Goal: Transaction & Acquisition: Purchase product/service

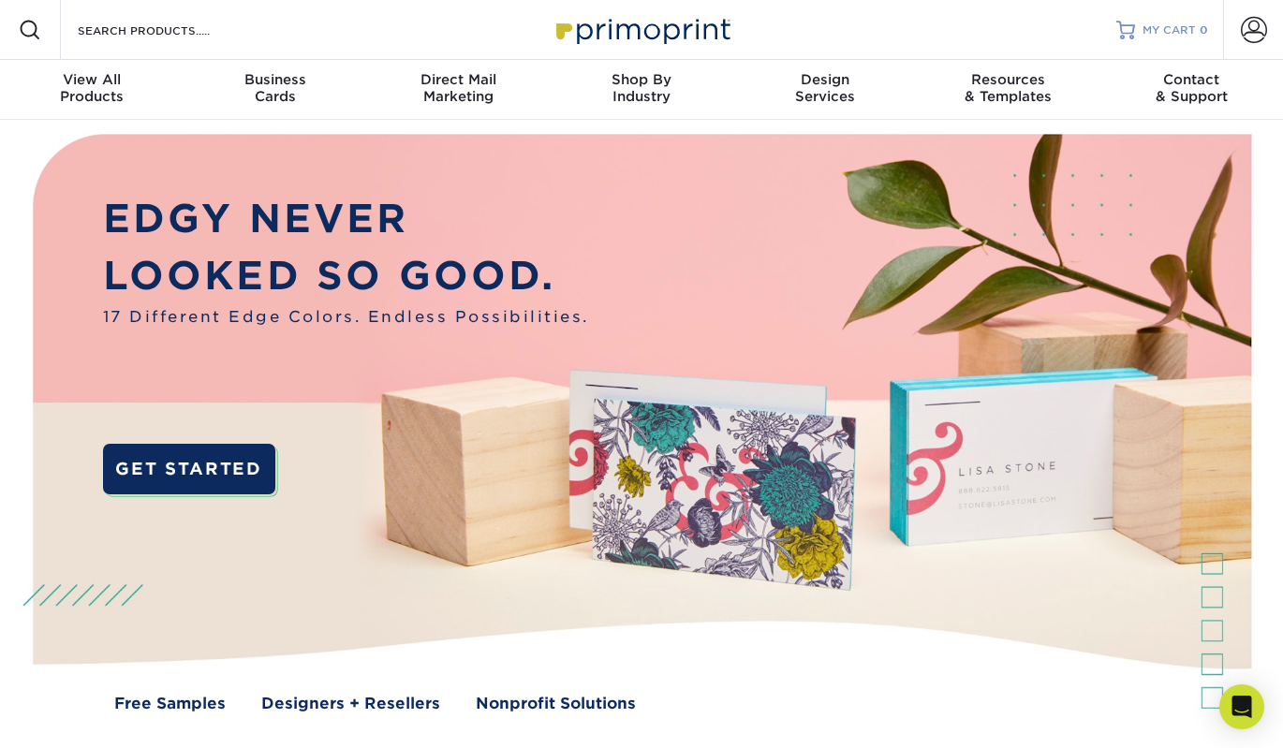
click at [1178, 25] on span "MY CART" at bounding box center [1169, 30] width 53 height 16
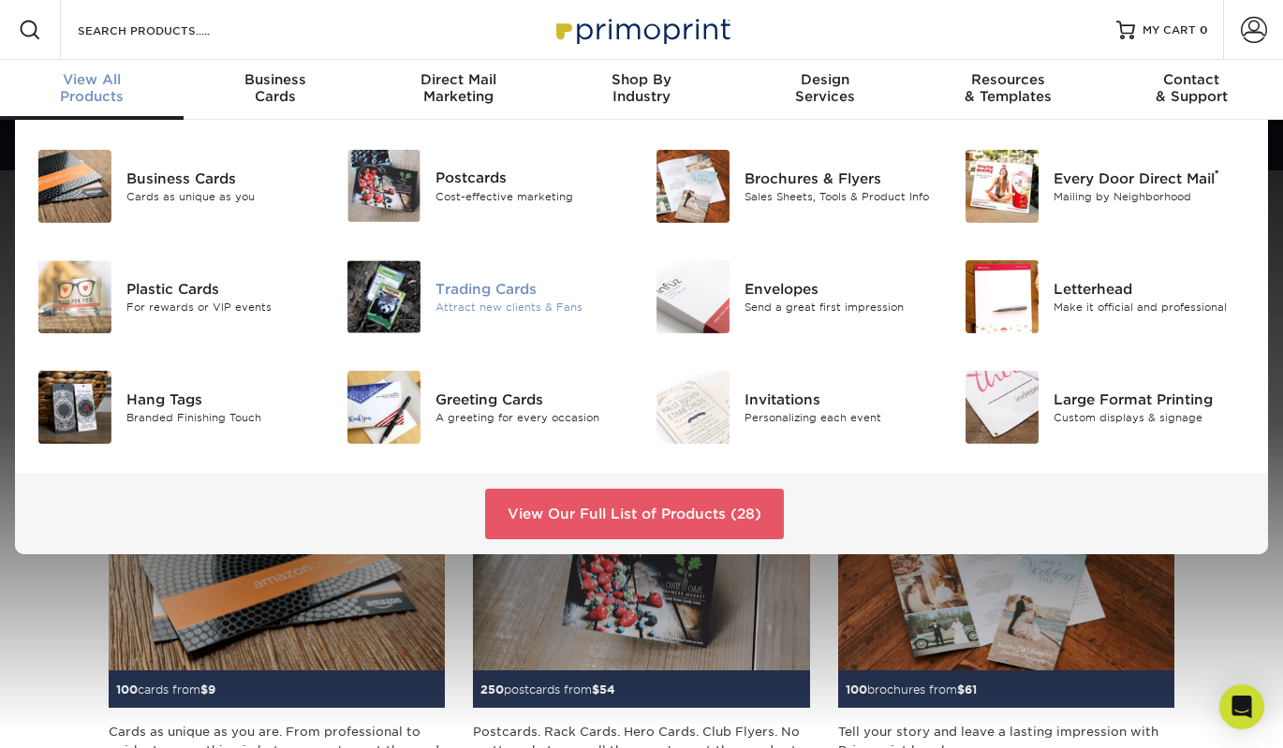
click at [445, 294] on div "Trading Cards" at bounding box center [532, 289] width 192 height 21
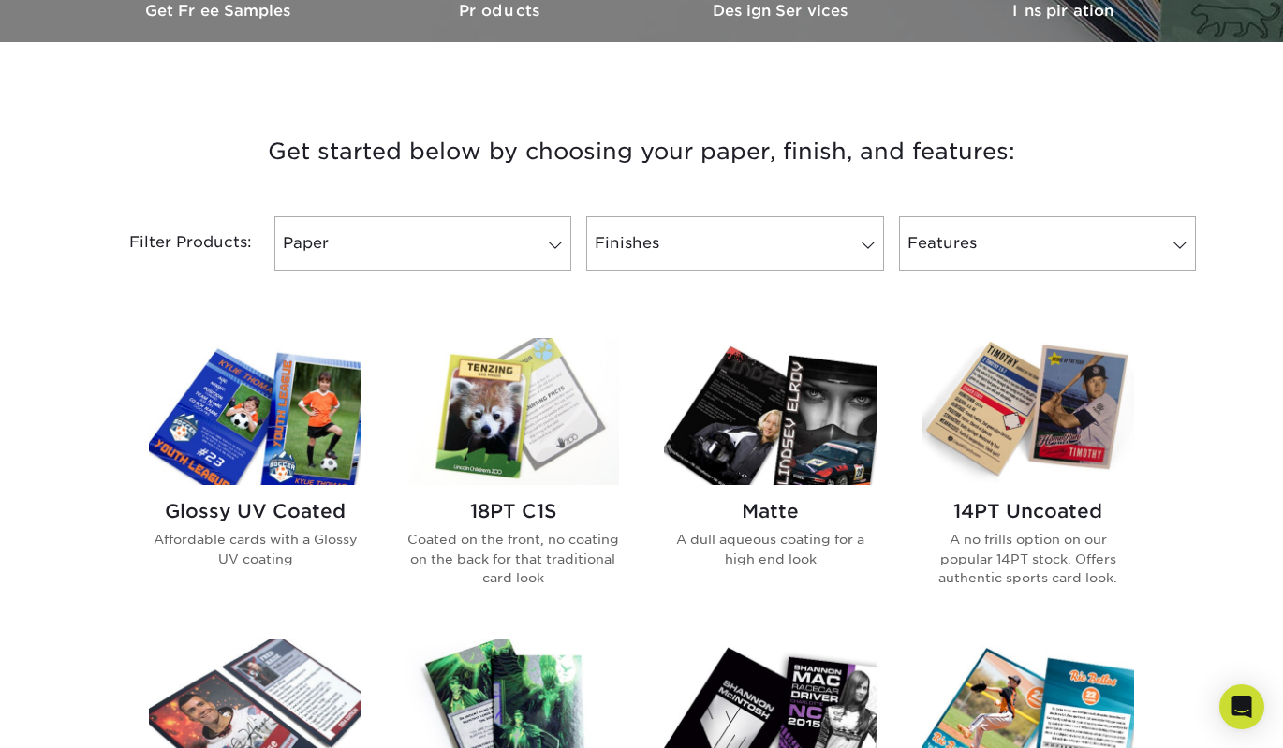
scroll to position [610, 0]
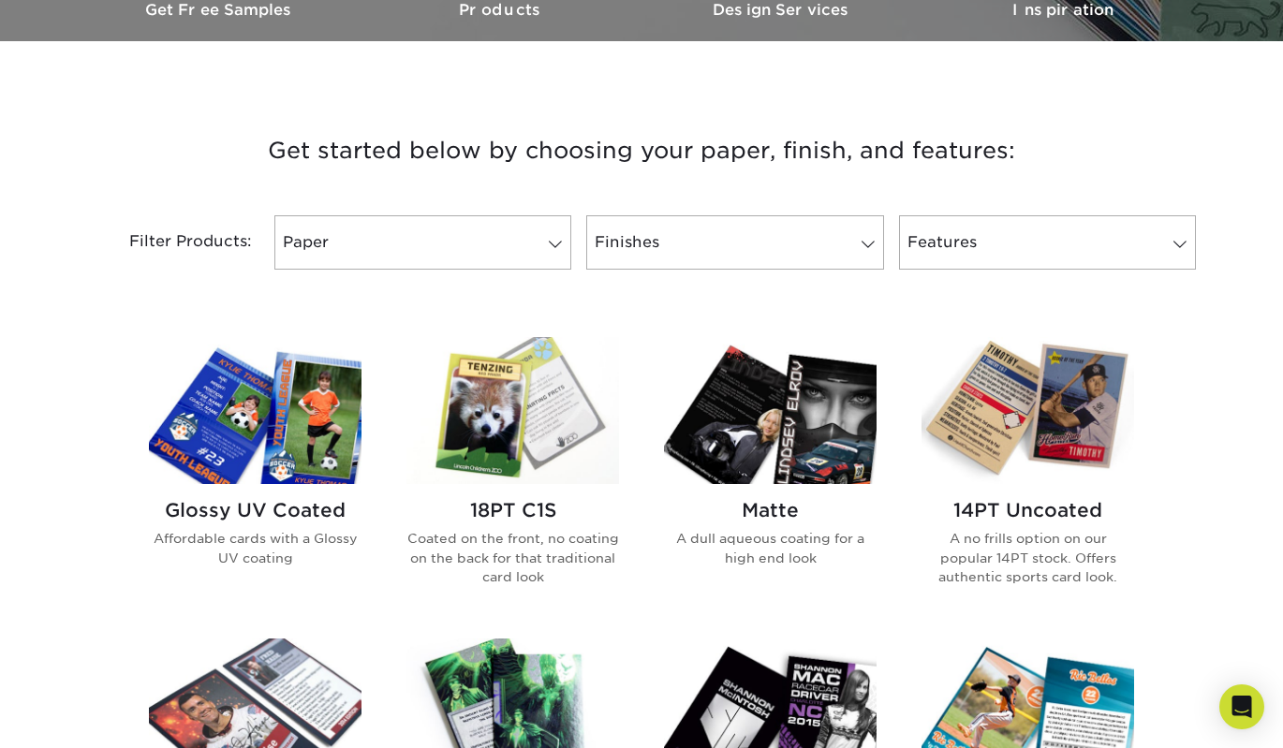
click at [778, 453] on img at bounding box center [770, 410] width 213 height 147
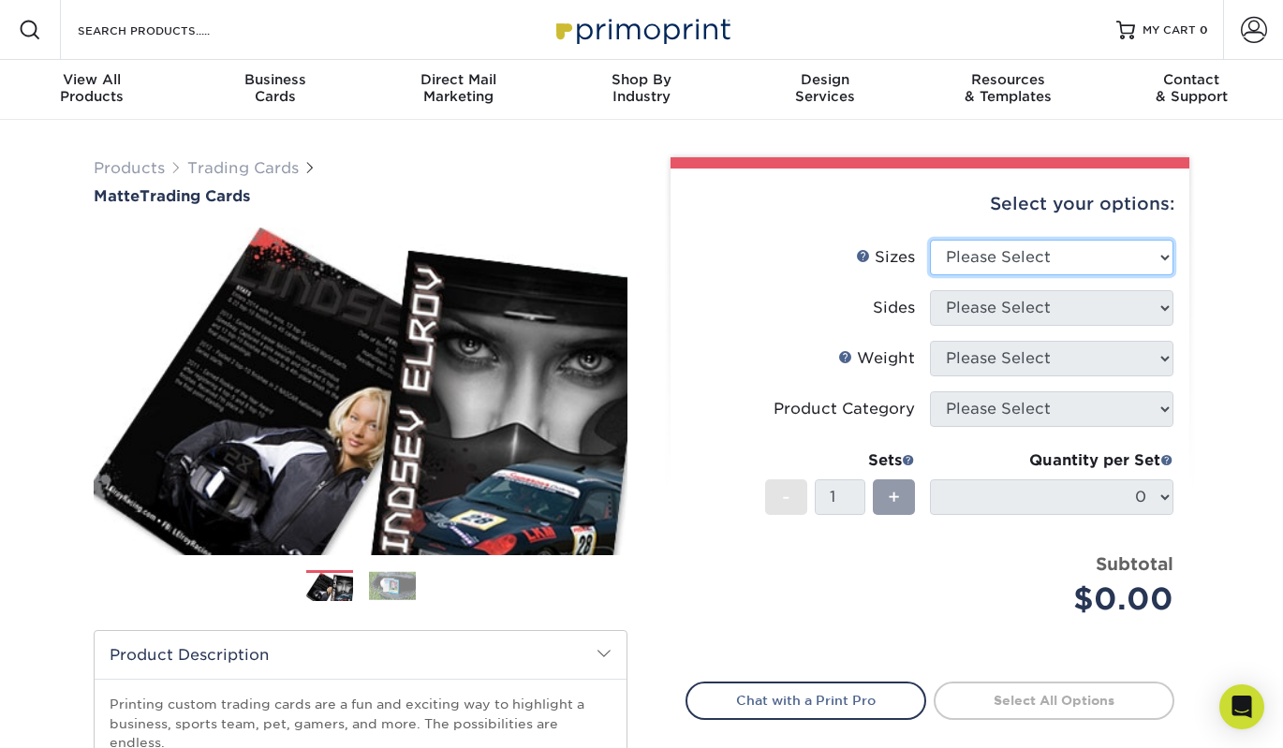
select select "2.50x3.50"
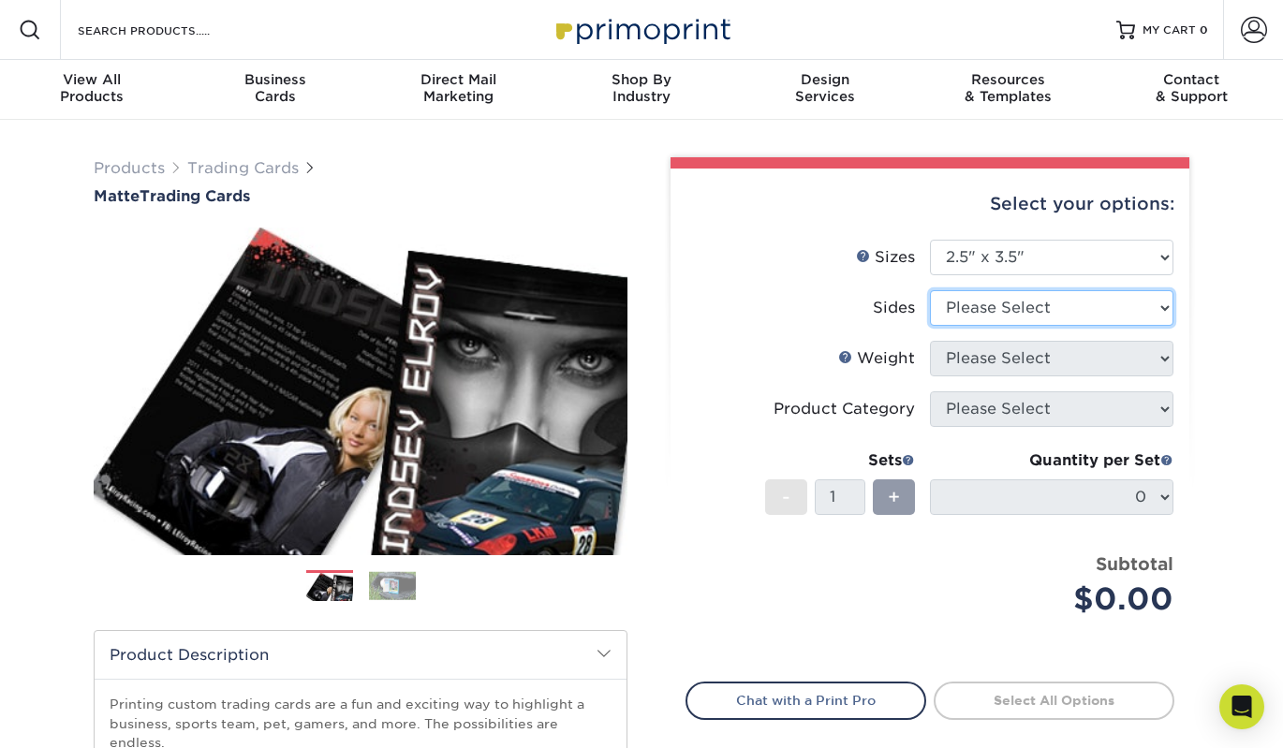
select select "13abbda7-1d64-4f25-8bb2-c179b224825d"
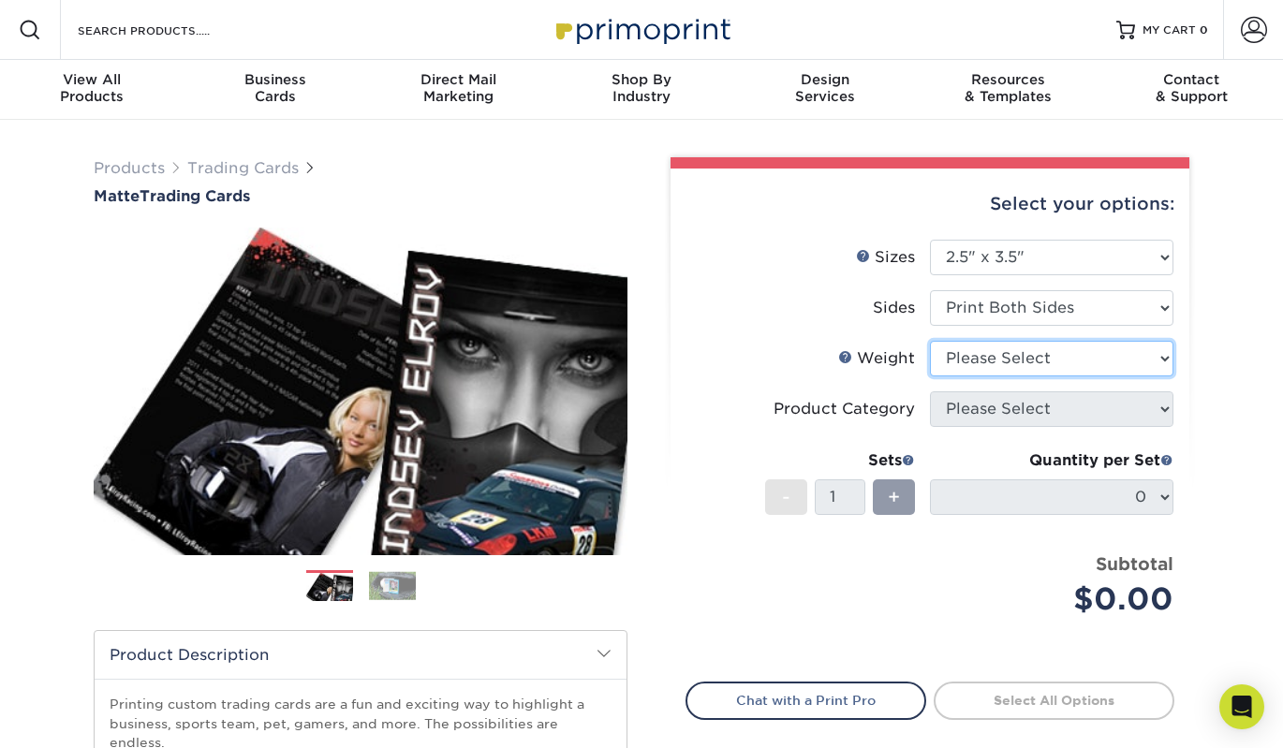
select select "16PT"
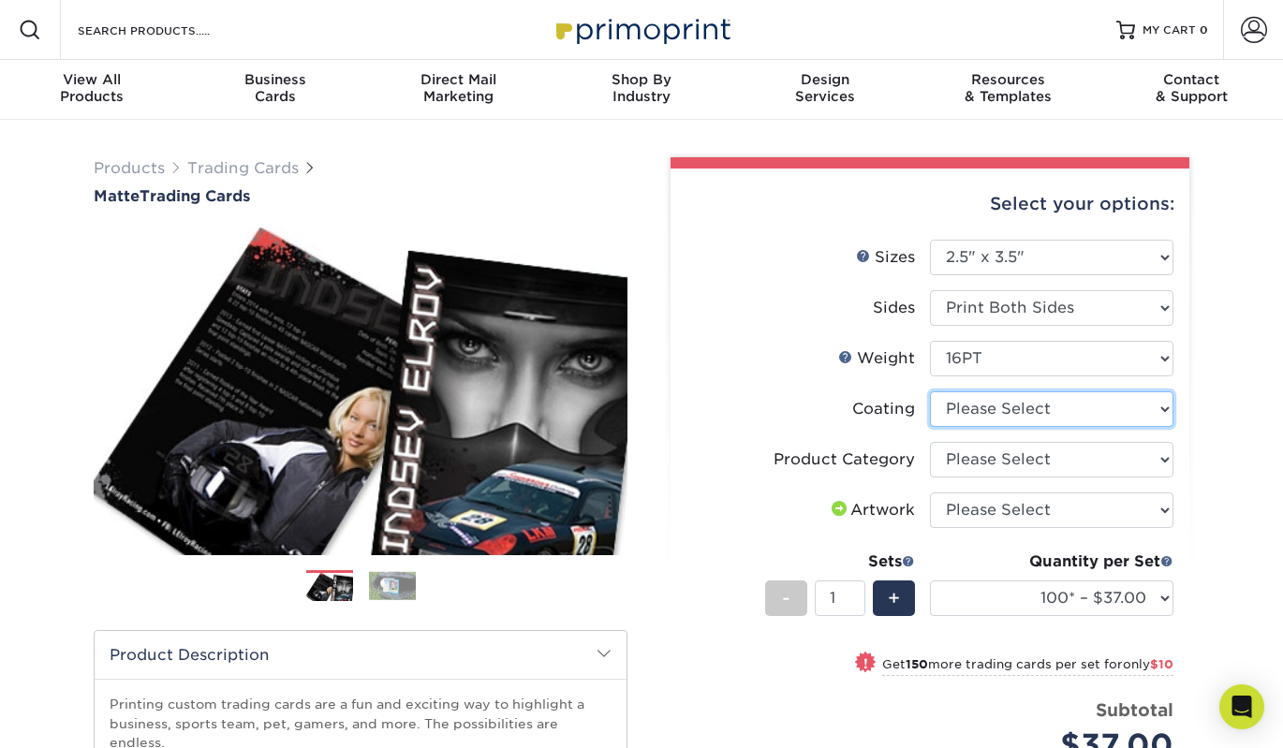
select select "121bb7b5-3b4d-429f-bd8d-bbf80e953313"
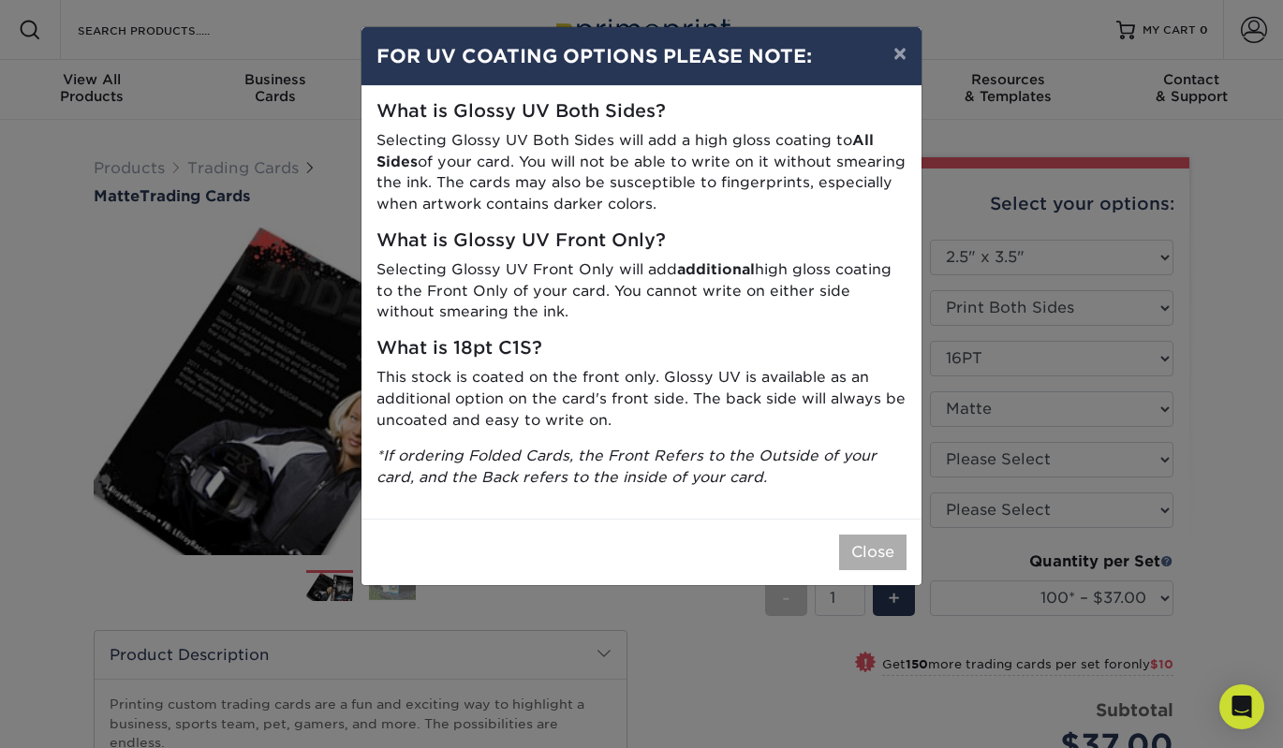
click at [881, 540] on button "Close" at bounding box center [872, 553] width 67 height 36
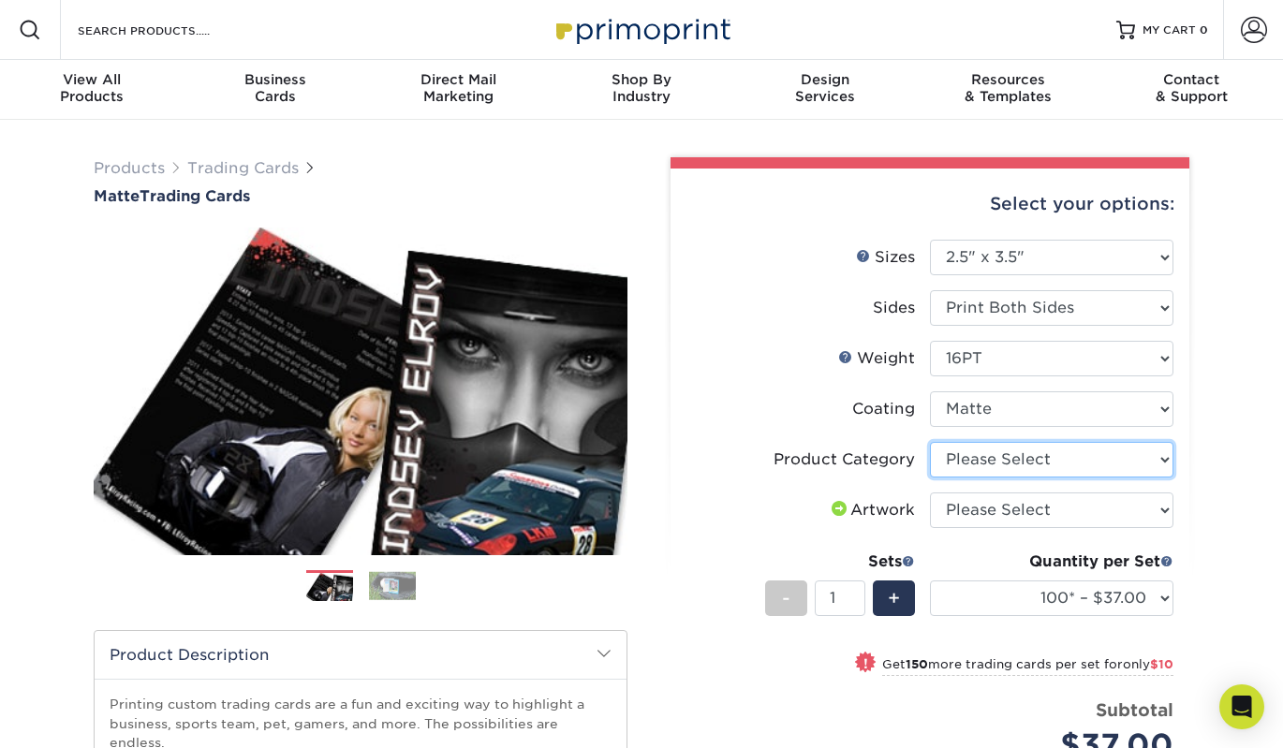
select select "c2f9bce9-36c2-409d-b101-c29d9d031e18"
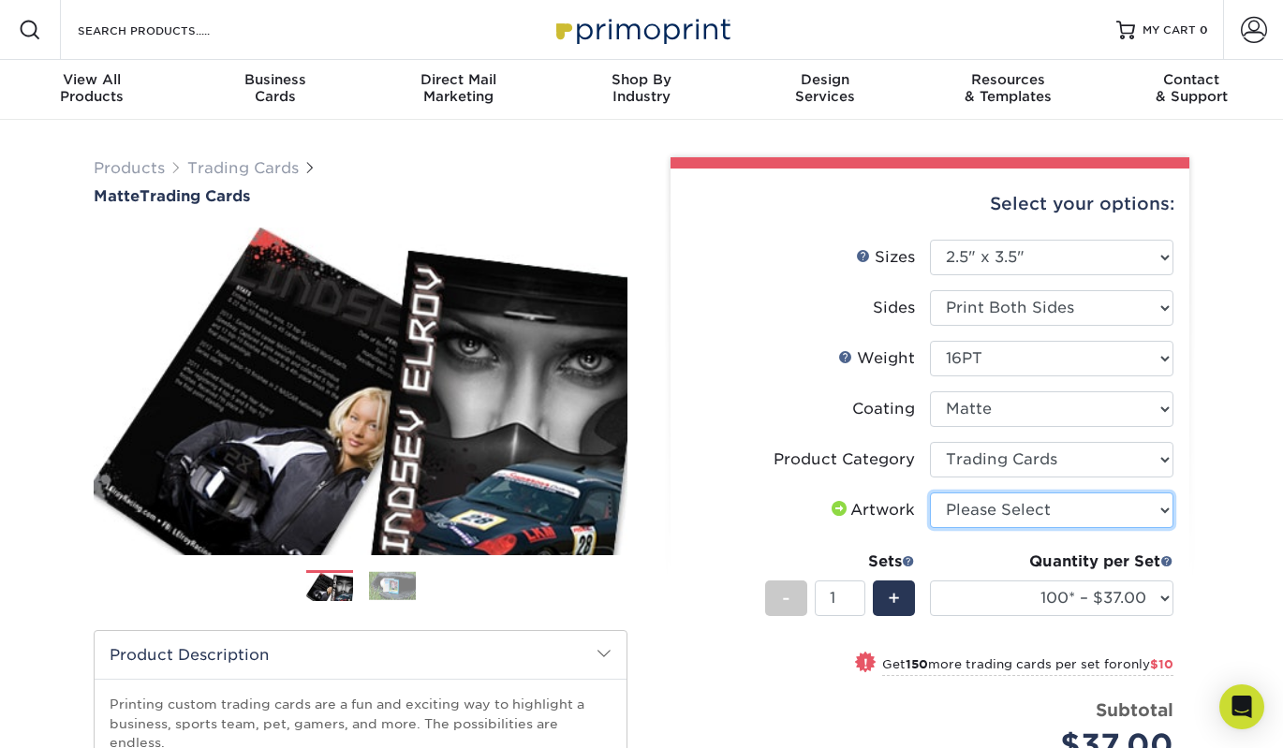
select select "upload"
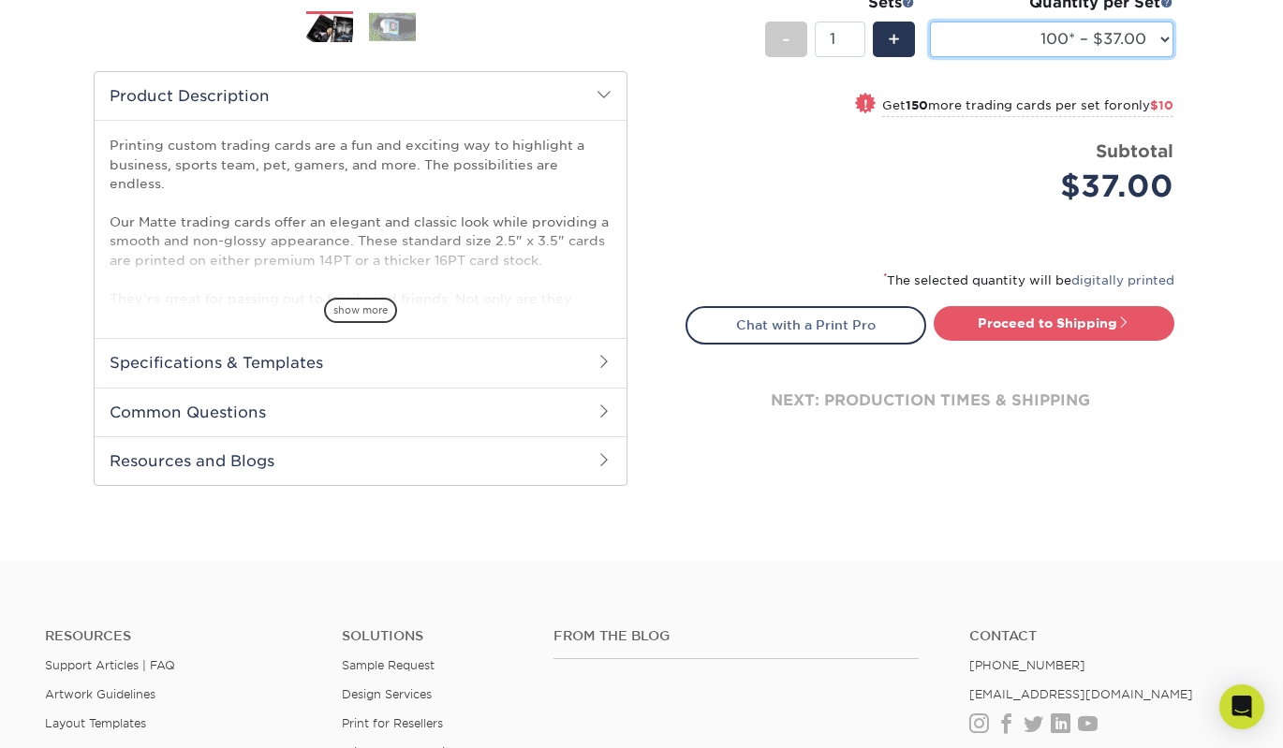
scroll to position [587, 1]
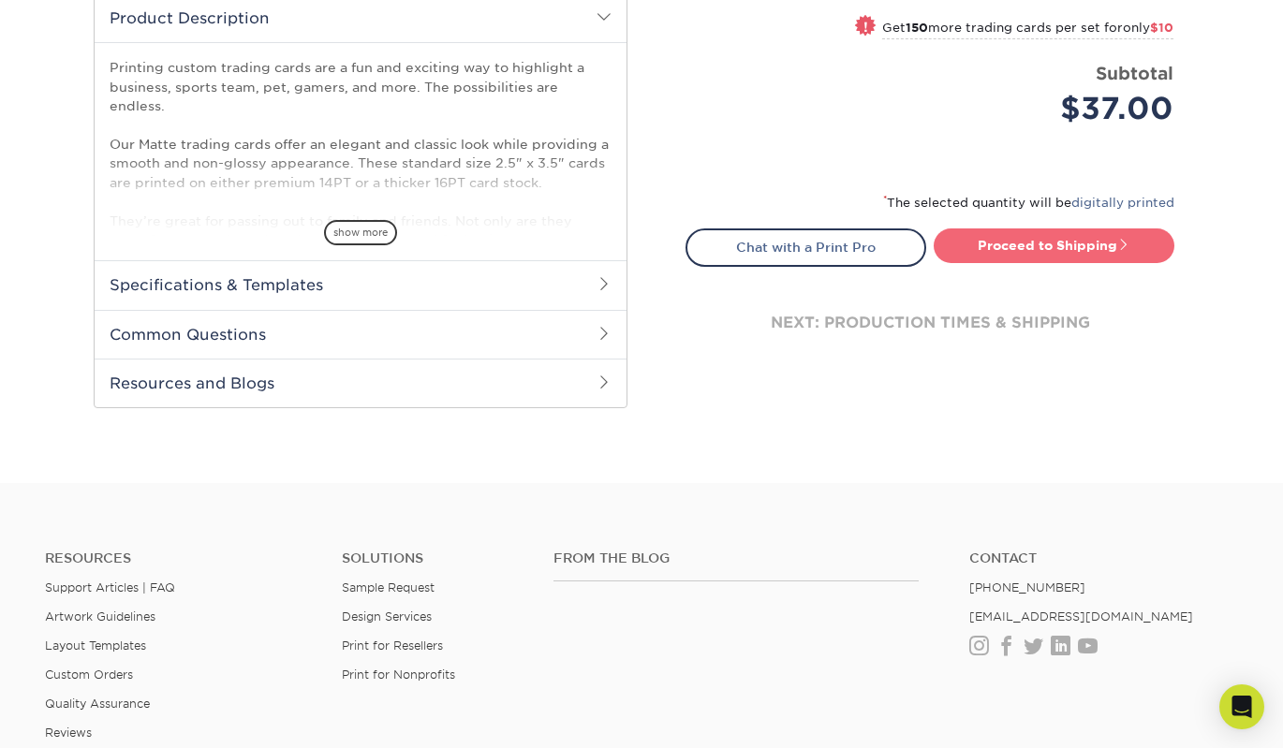
click at [1005, 255] on link "Proceed to Shipping" at bounding box center [1054, 246] width 241 height 34
type input "Set 1"
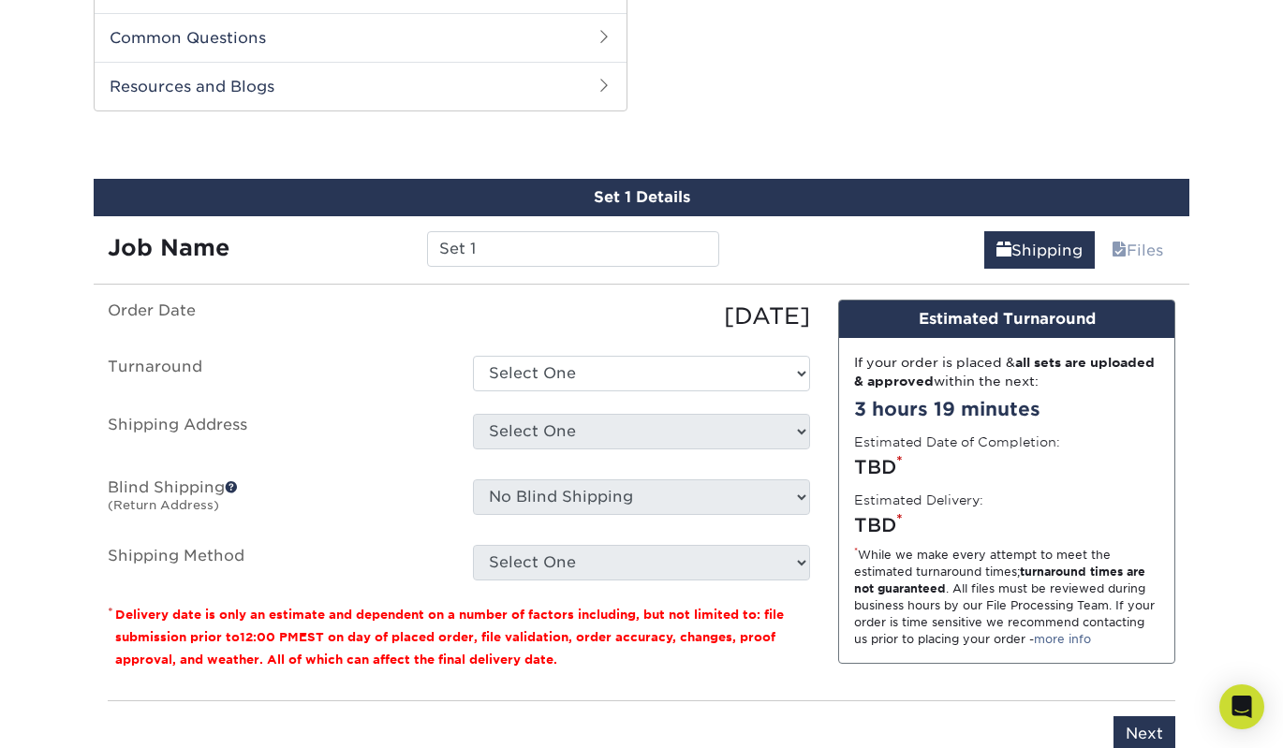
scroll to position [953, 0]
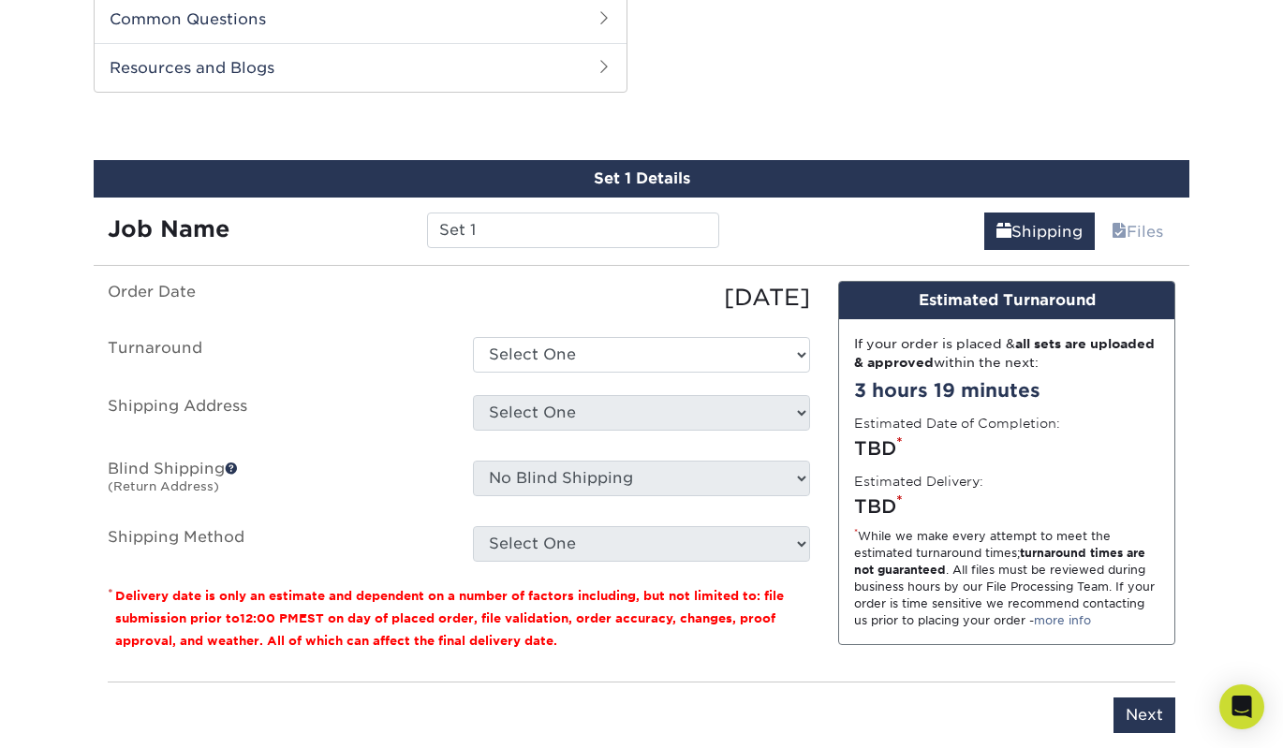
click at [779, 333] on ul "Order Date 10/06/2025 Turnaround Select One 2-4 Business Days 2 Day Next Busine…" at bounding box center [459, 421] width 703 height 281
select select "1f58305e-e1e2-4755-8b3f-6b8067891deb"
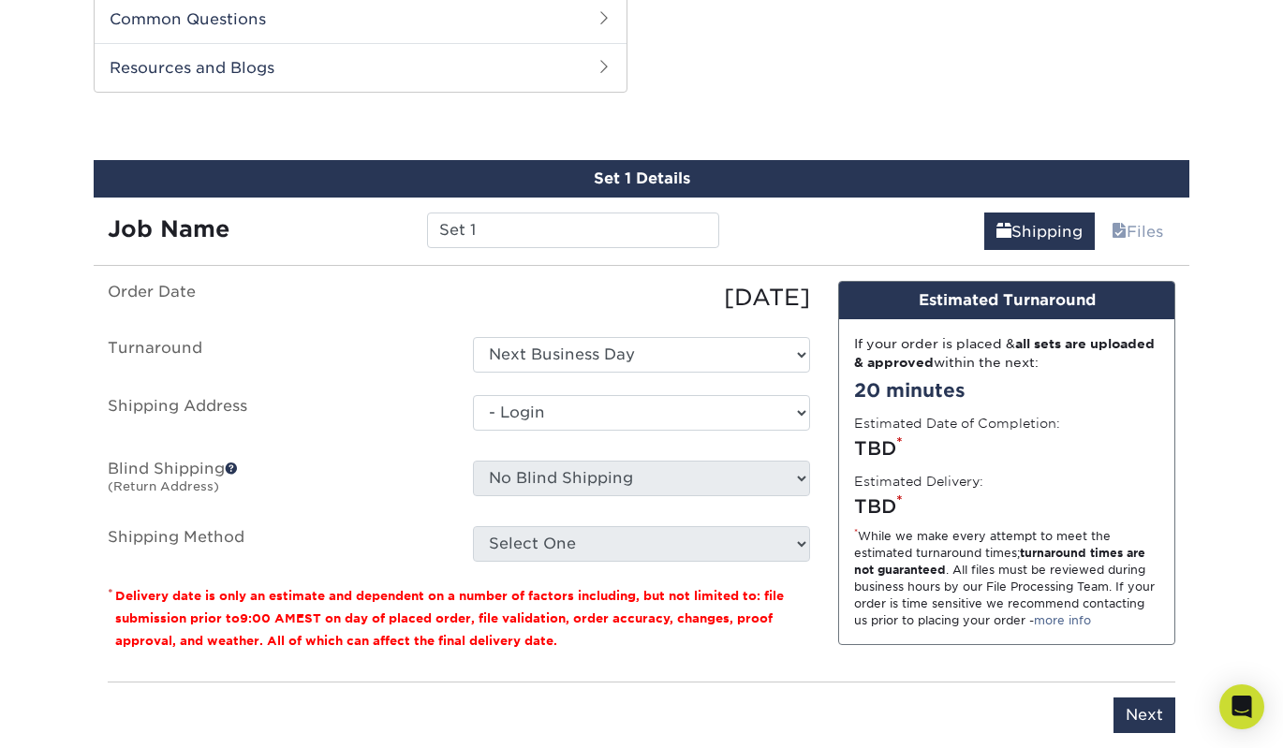
select select "-1"
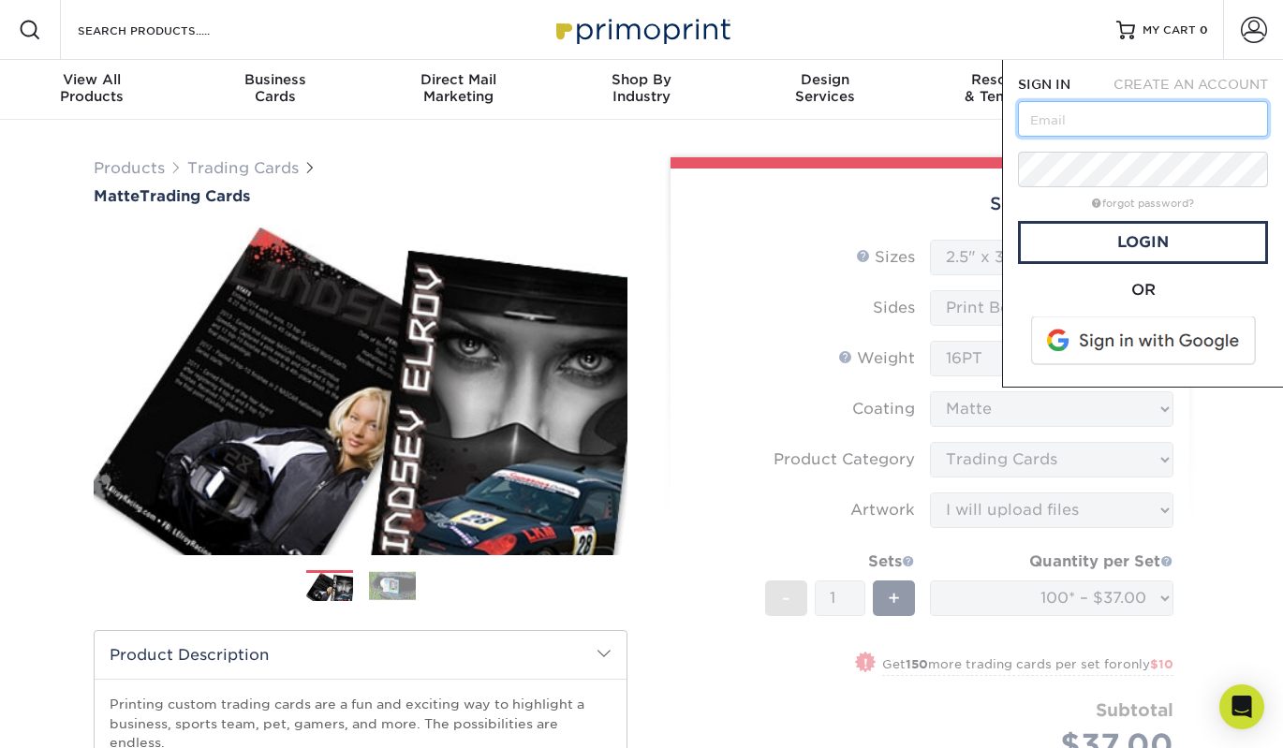
scroll to position [0, 0]
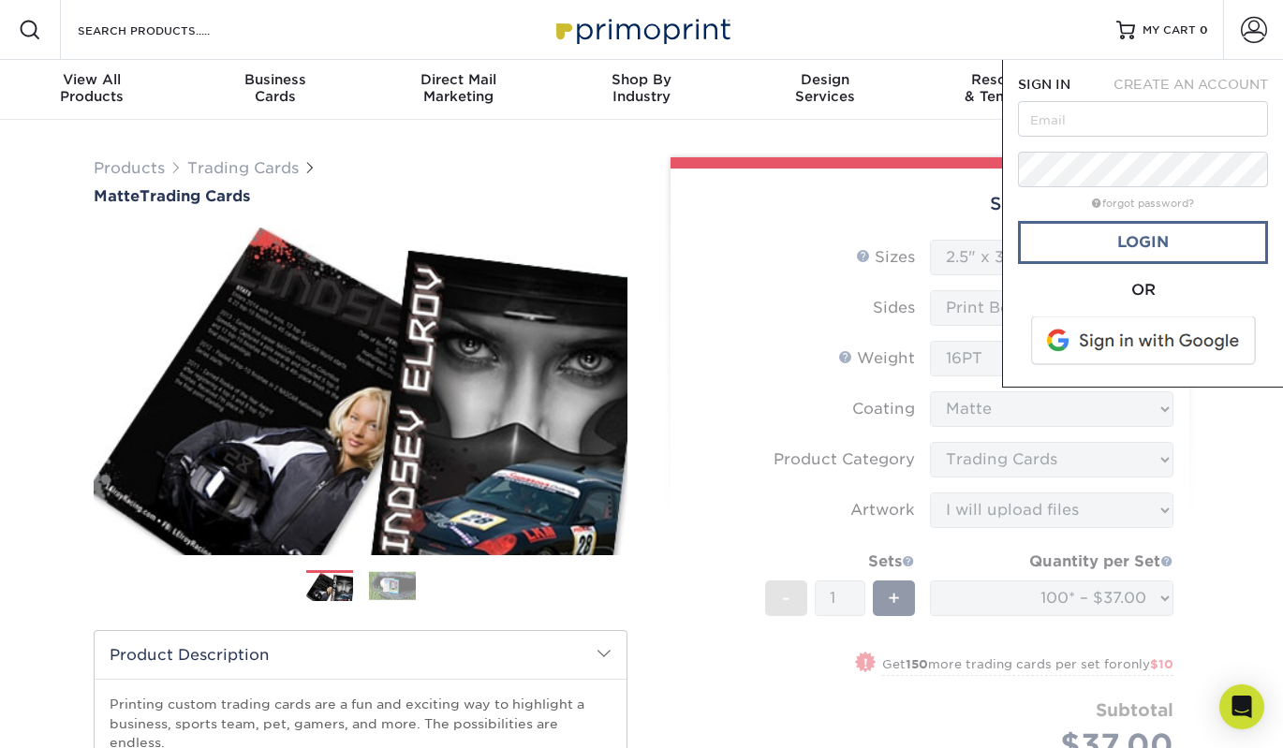
click at [1154, 235] on link "Login" at bounding box center [1143, 242] width 250 height 43
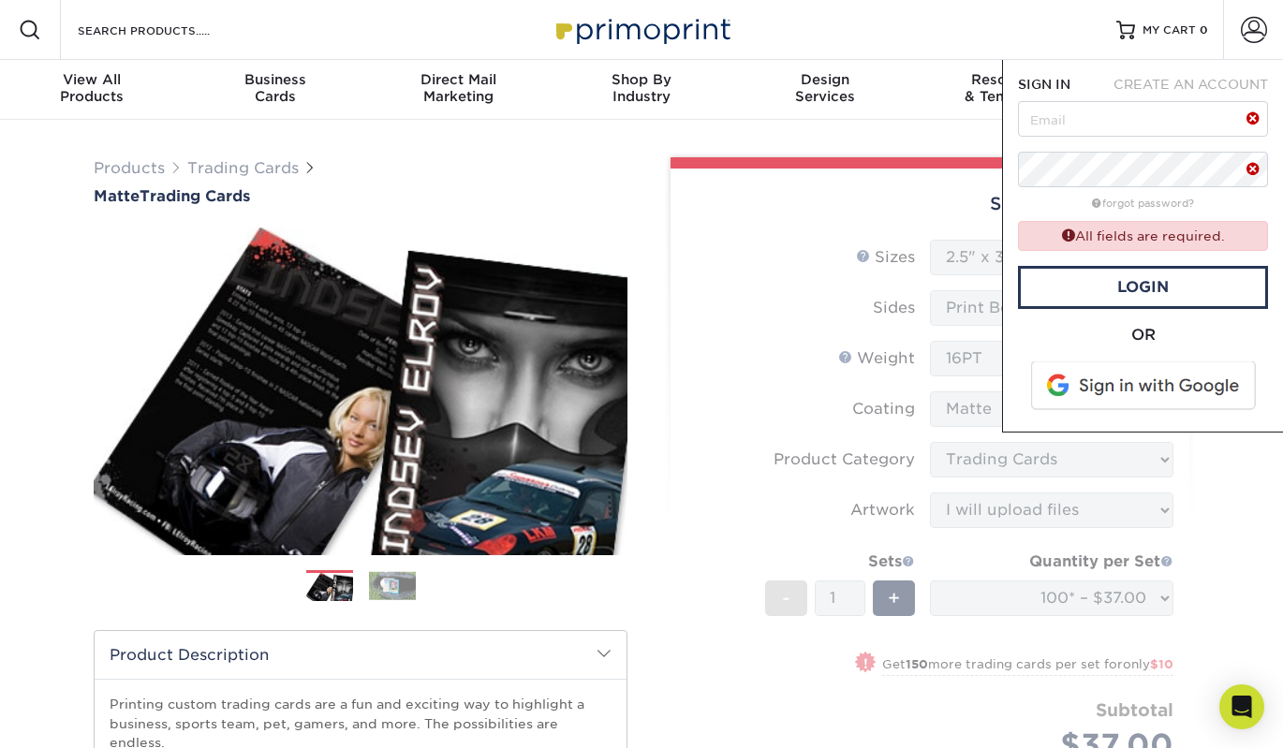
click at [1122, 389] on span at bounding box center [1145, 386] width 239 height 49
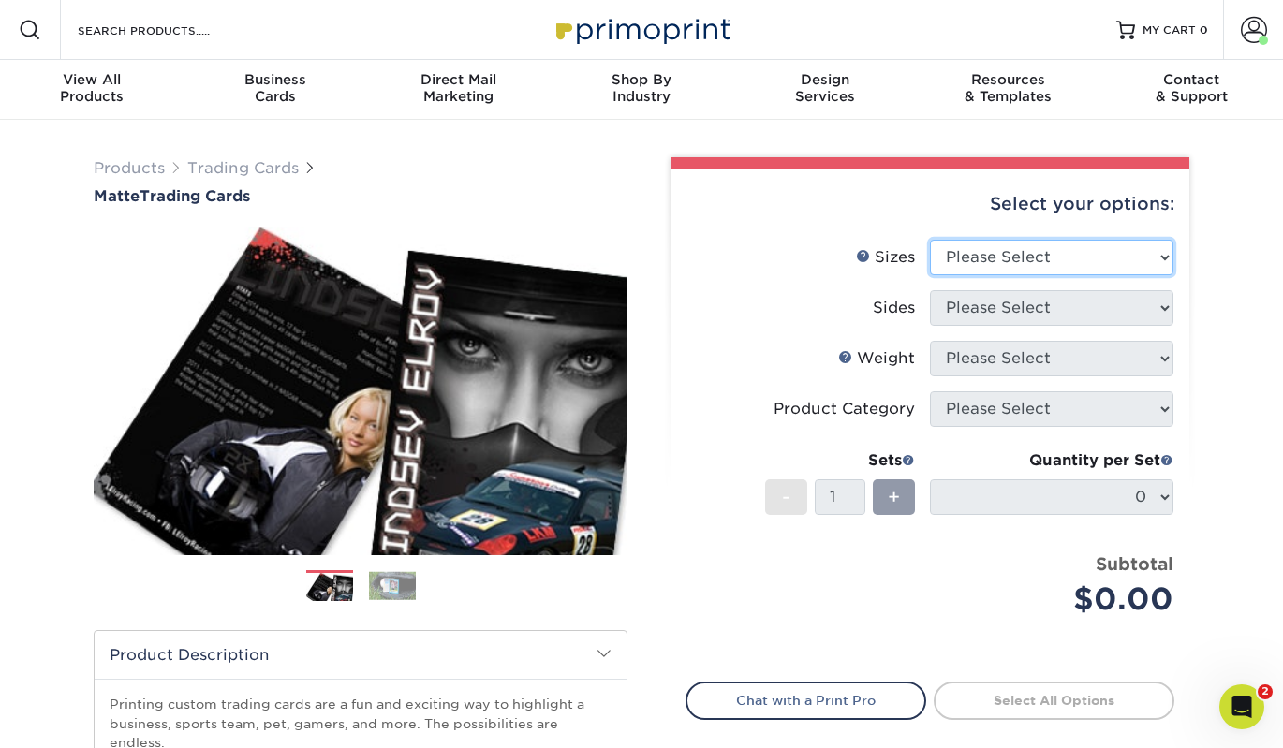
select select "2.50x3.50"
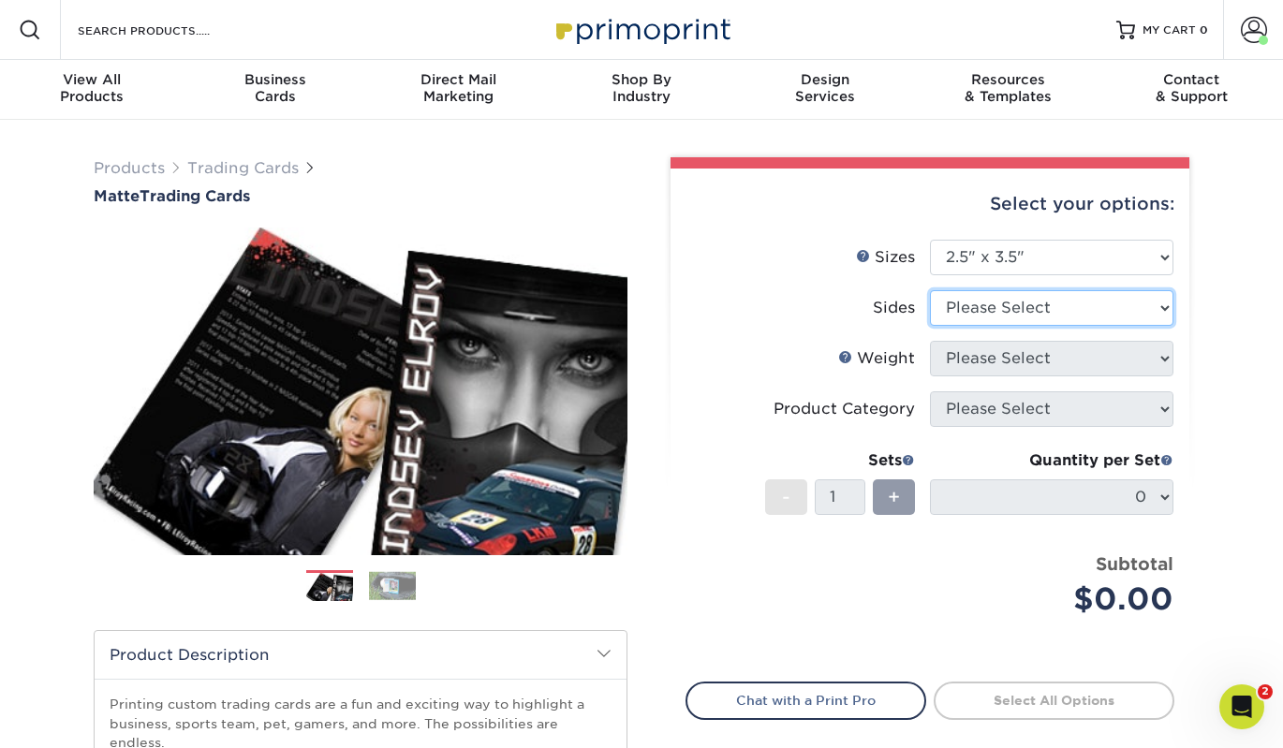
select select "13abbda7-1d64-4f25-8bb2-c179b224825d"
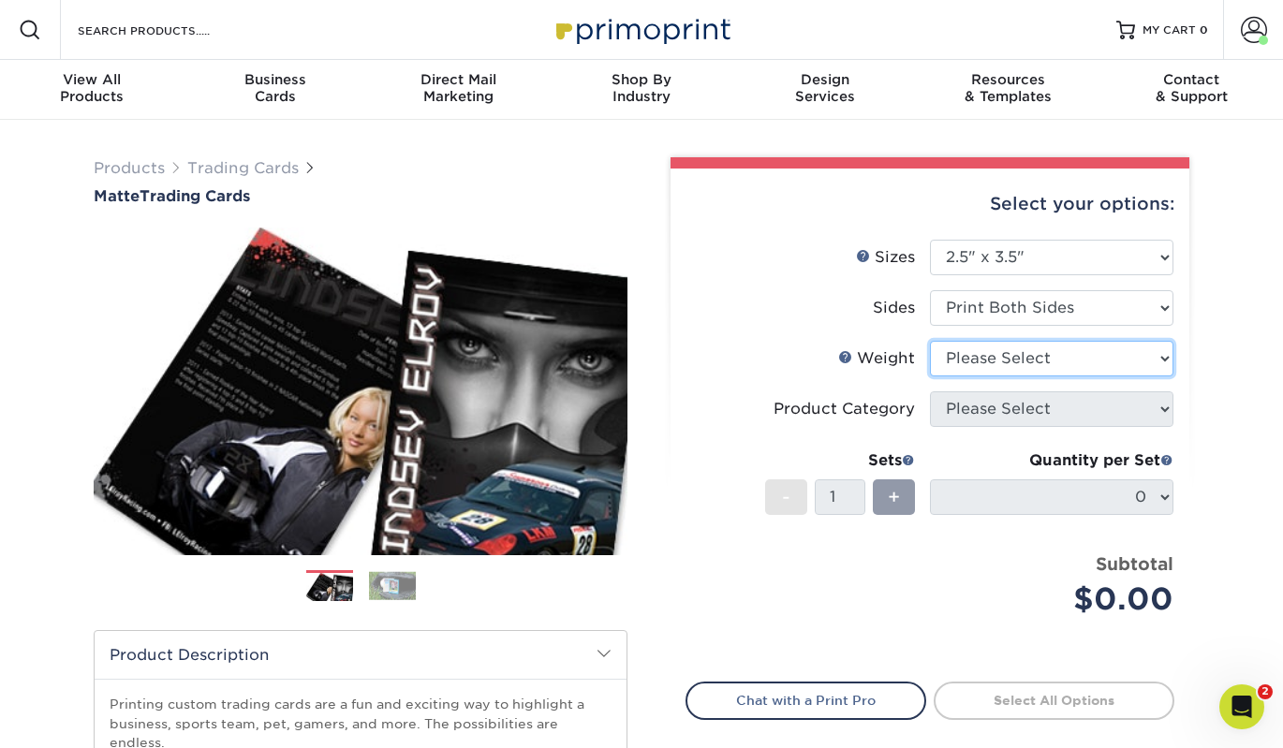
select select "16PT"
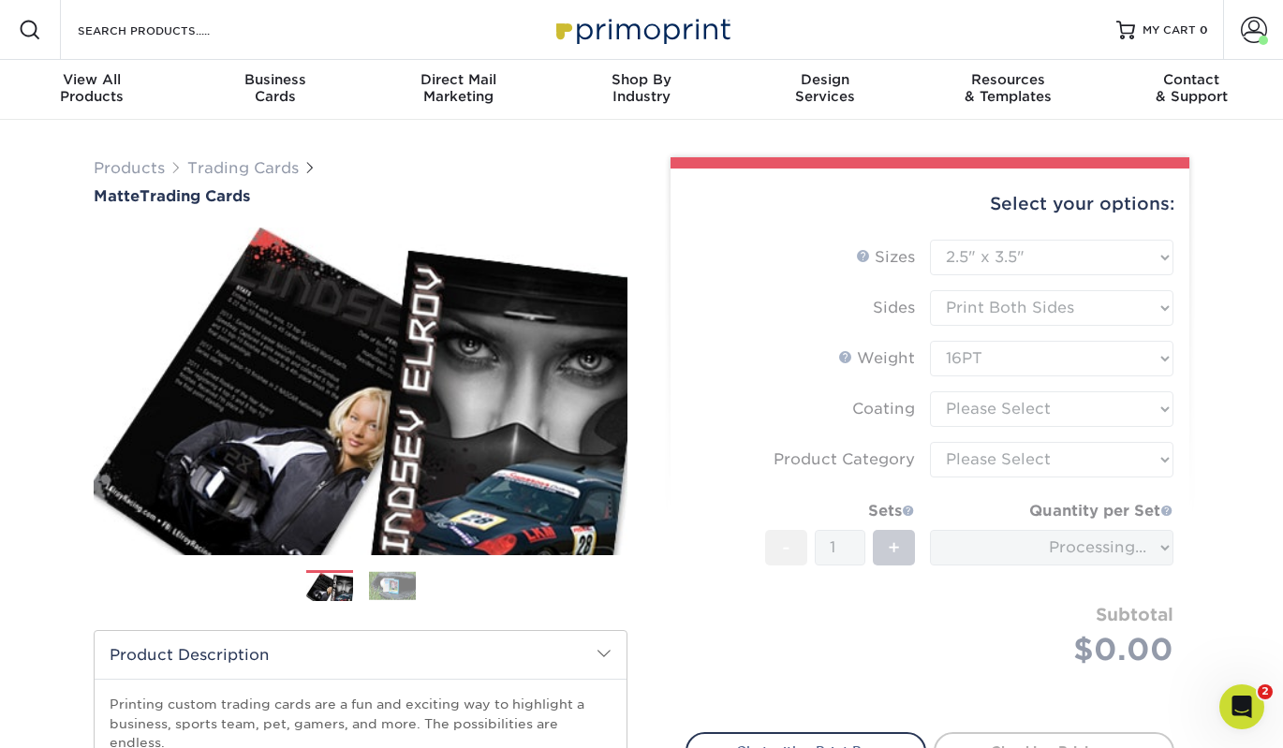
click at [1053, 403] on form "Sizes Help Sizes Please Select 2.5" x 3.5" Sides Please Select 16PT - 1" at bounding box center [930, 475] width 489 height 471
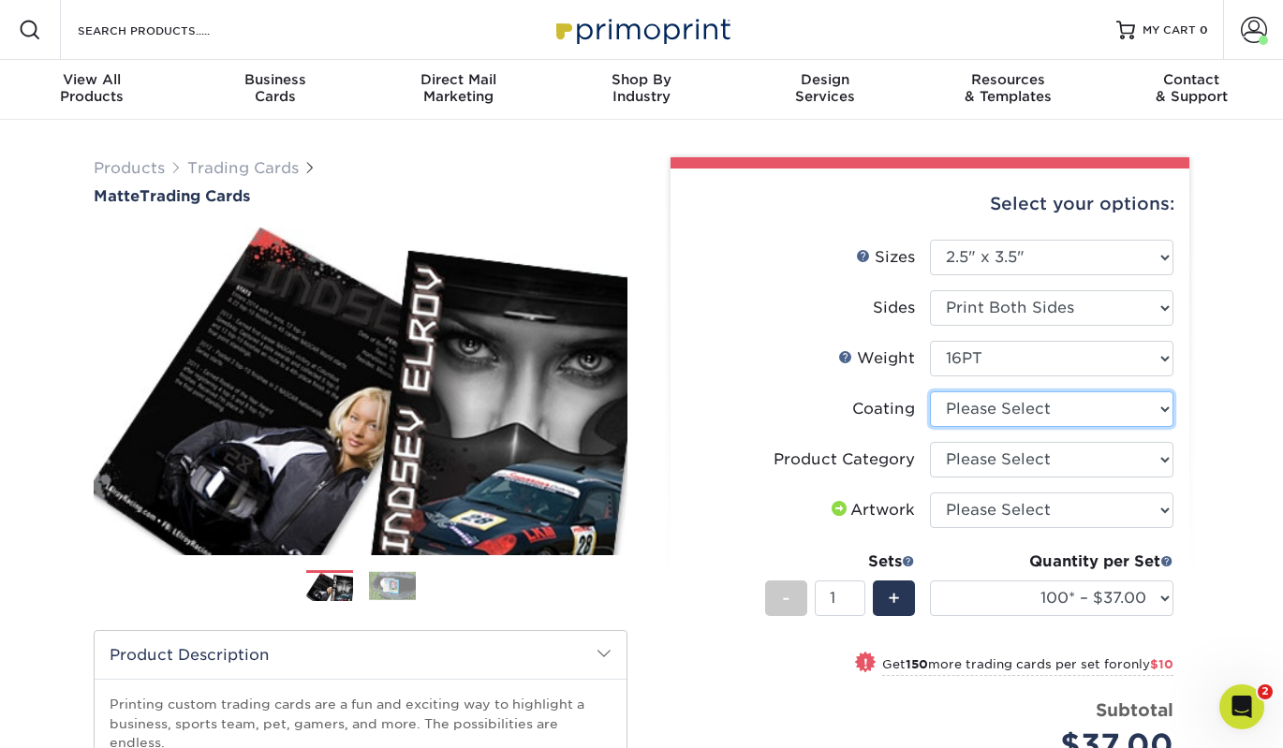
select select "121bb7b5-3b4d-429f-bd8d-bbf80e953313"
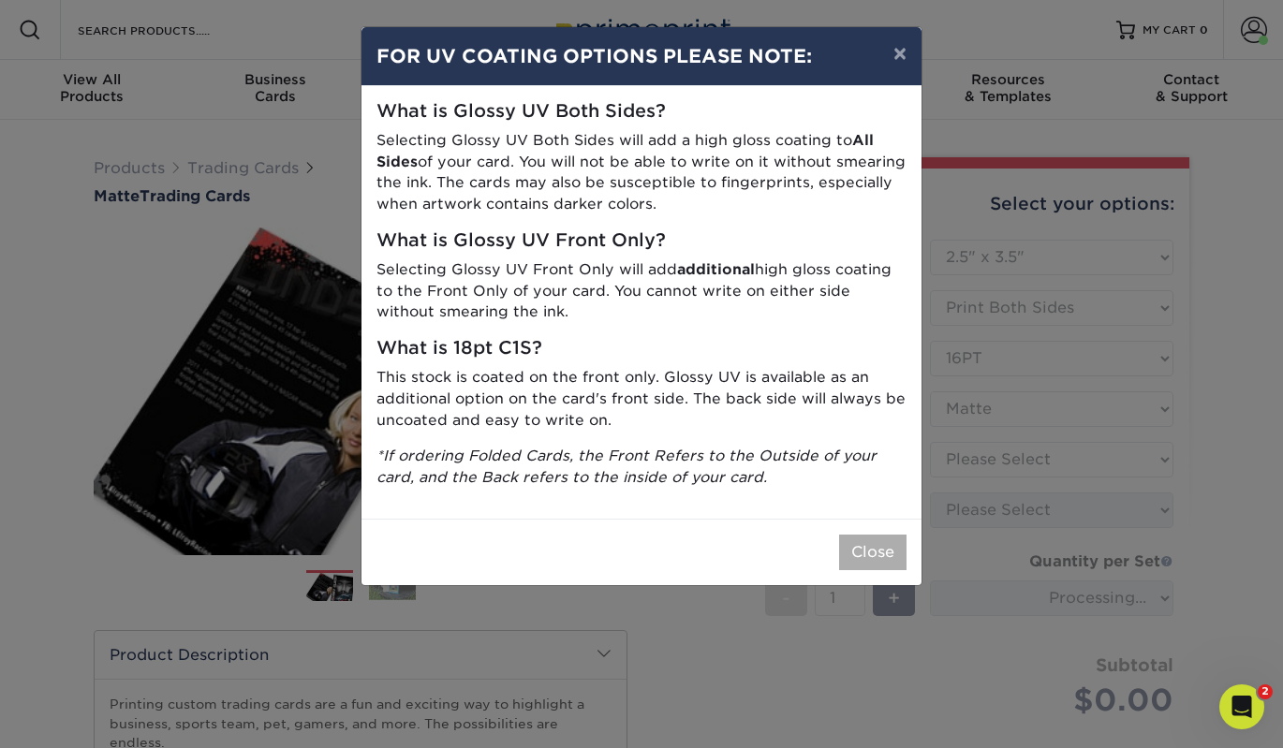
click at [877, 542] on button "Close" at bounding box center [872, 553] width 67 height 36
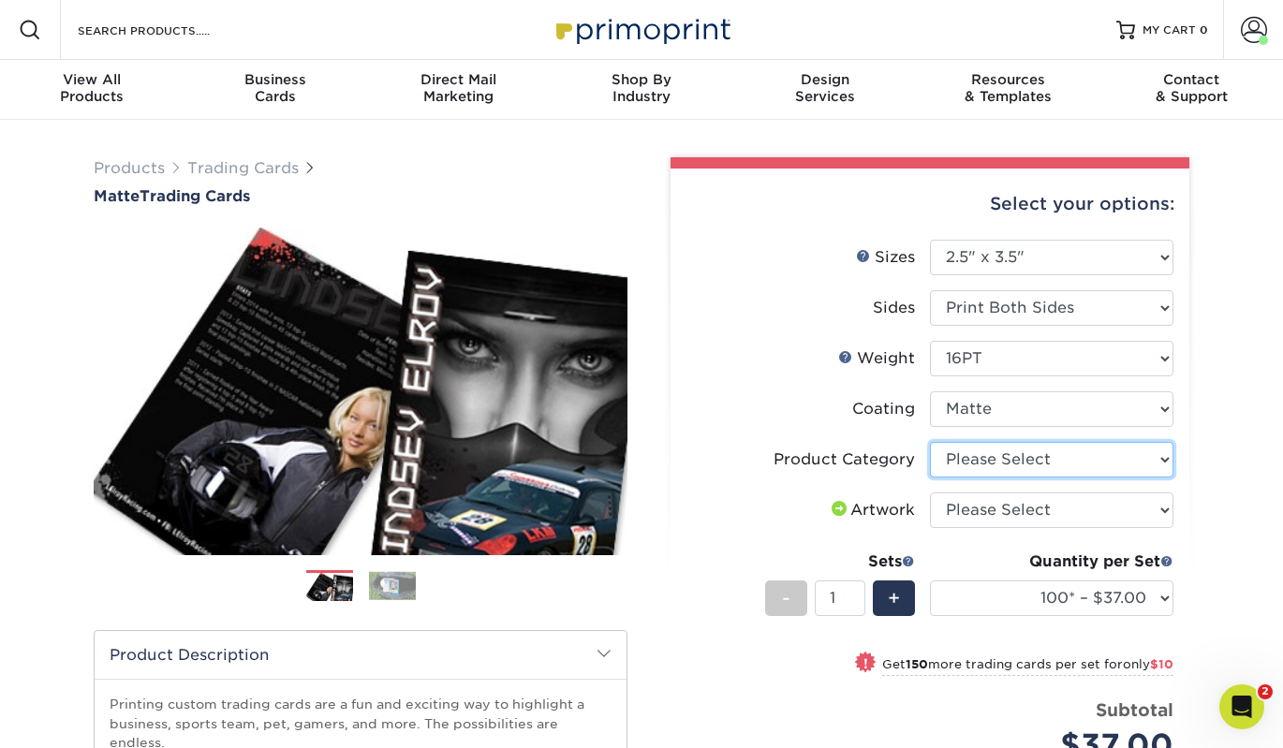
select select "c2f9bce9-36c2-409d-b101-c29d9d031e18"
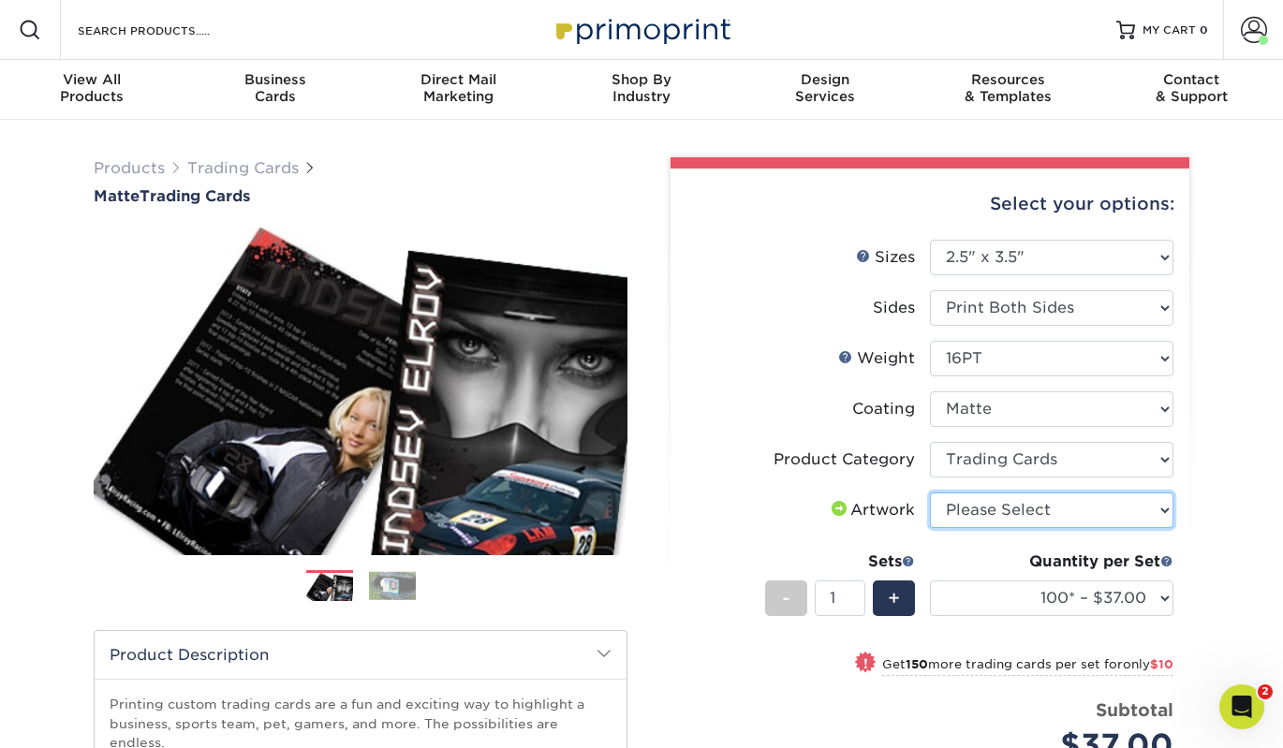
select select "upload"
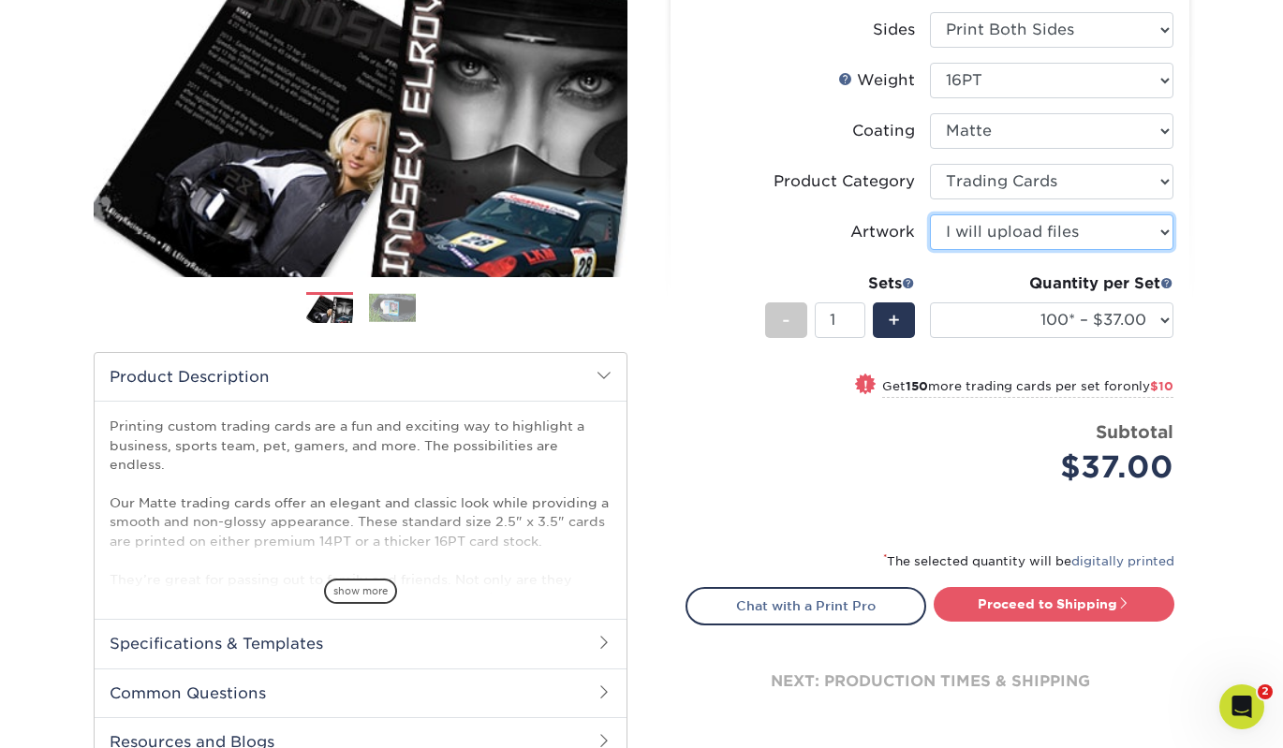
scroll to position [298, 0]
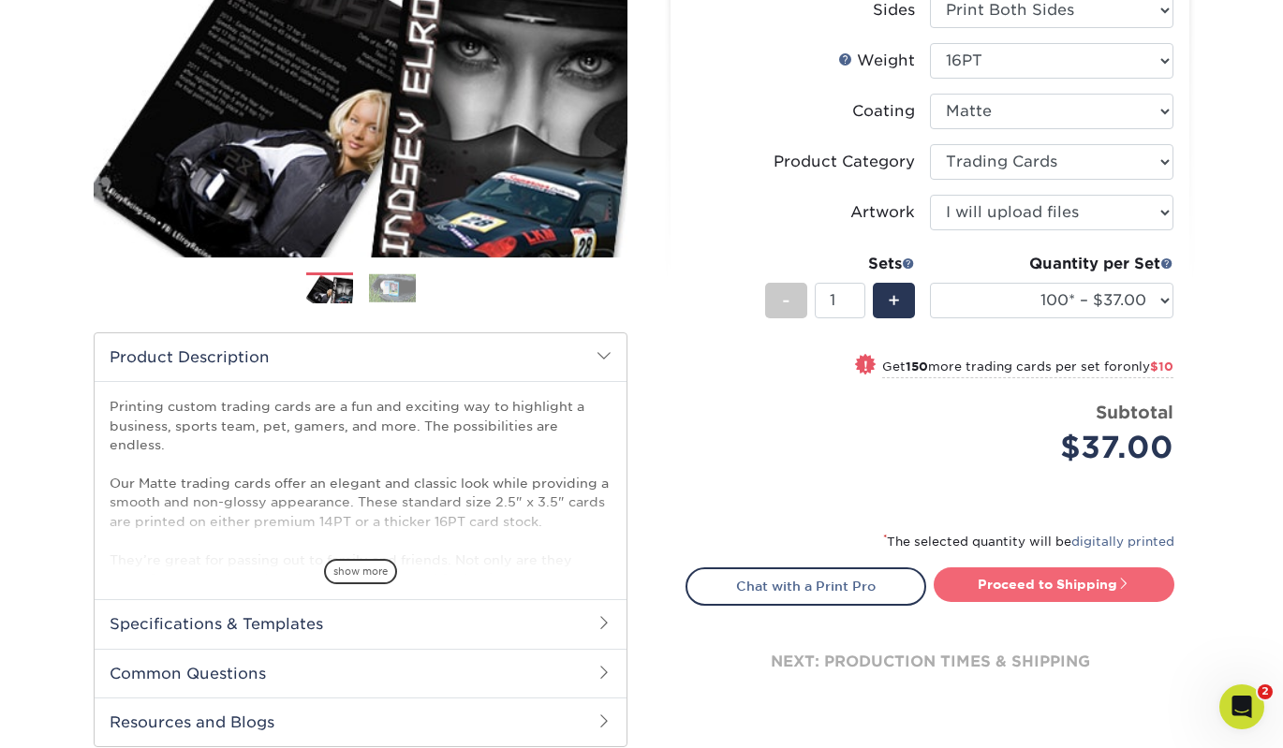
click at [1050, 587] on link "Proceed to Shipping" at bounding box center [1054, 585] width 241 height 34
type input "Set 1"
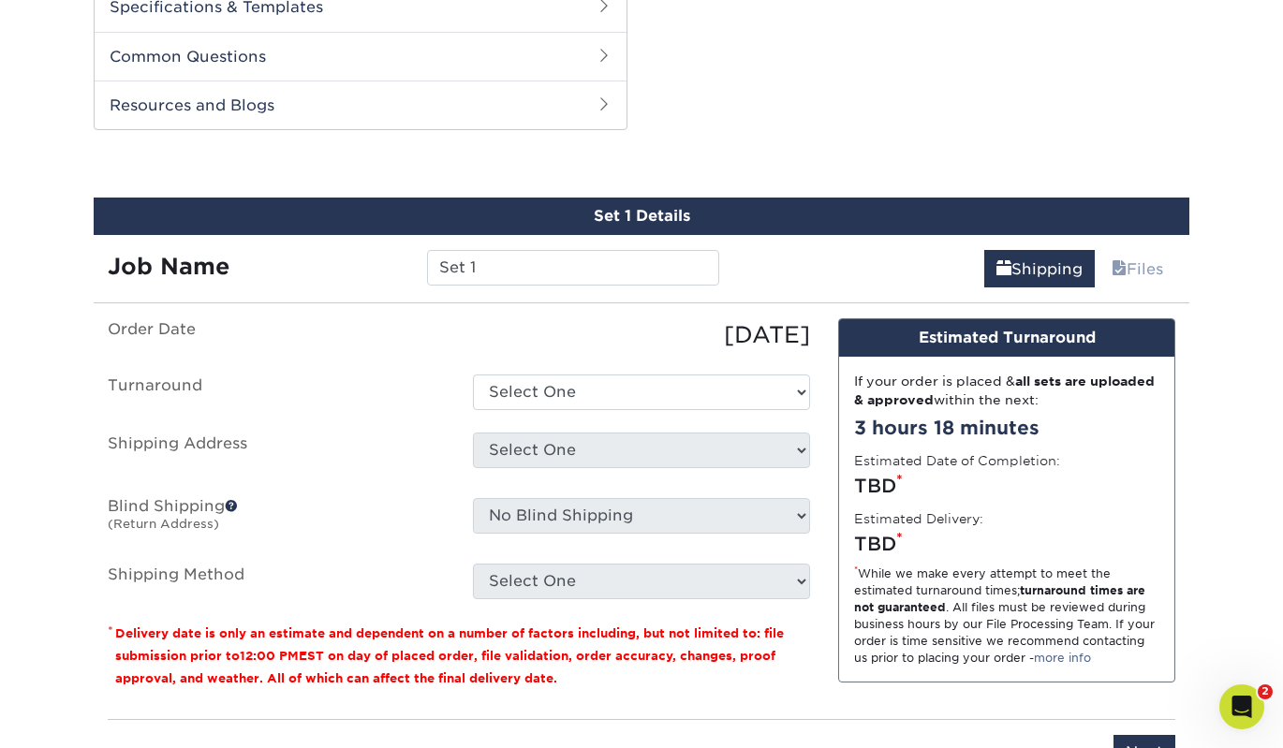
scroll to position [953, 0]
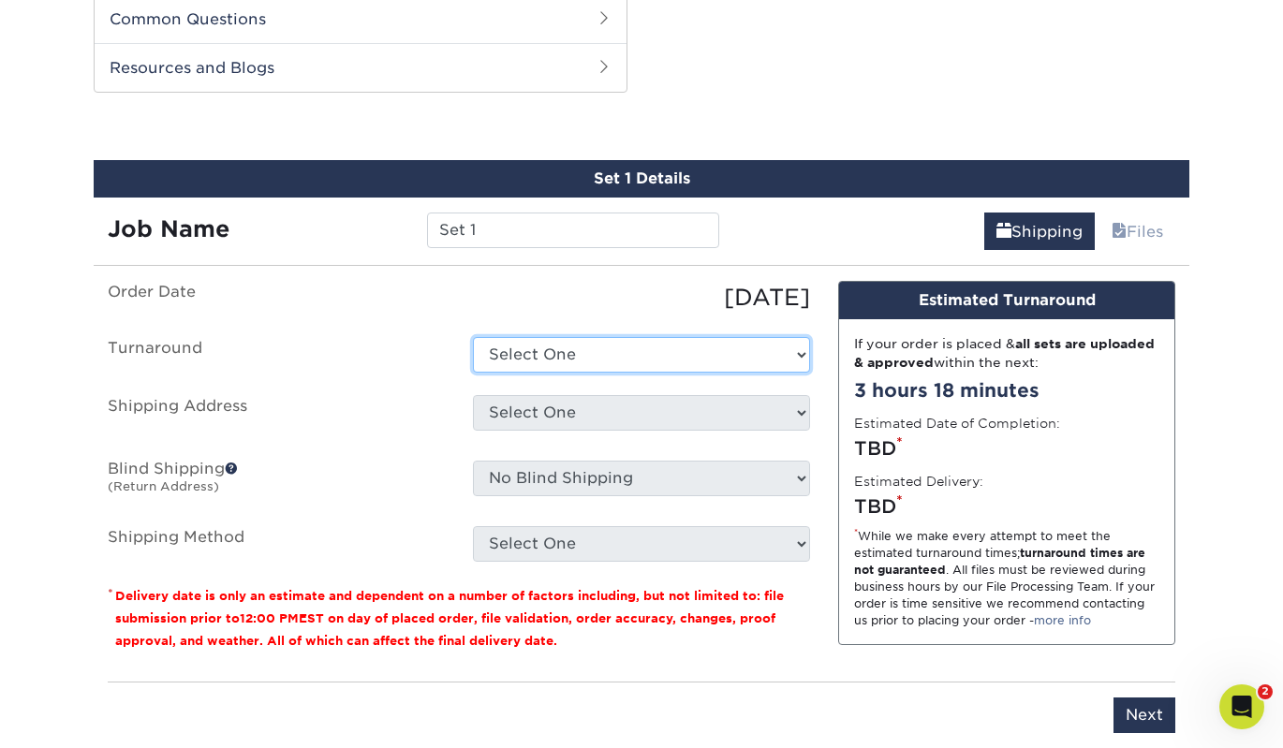
select select "1f58305e-e1e2-4755-8b3f-6b8067891deb"
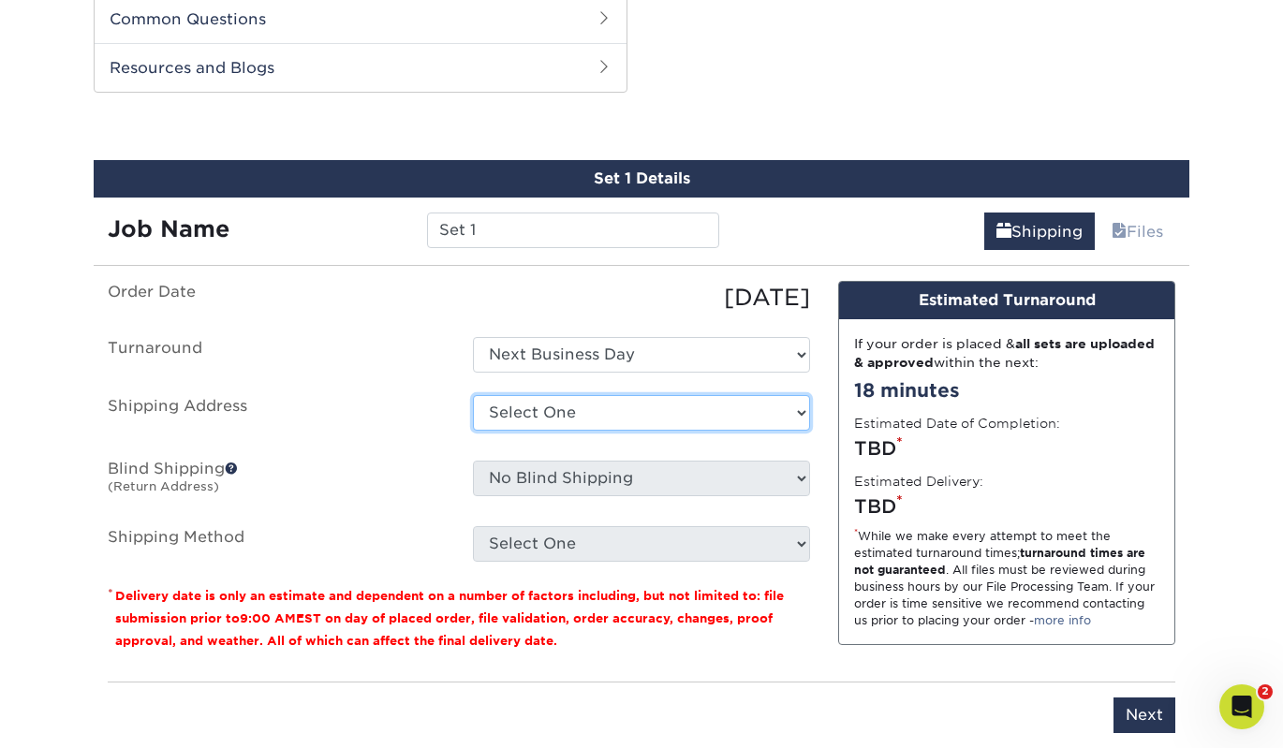
select select "280568"
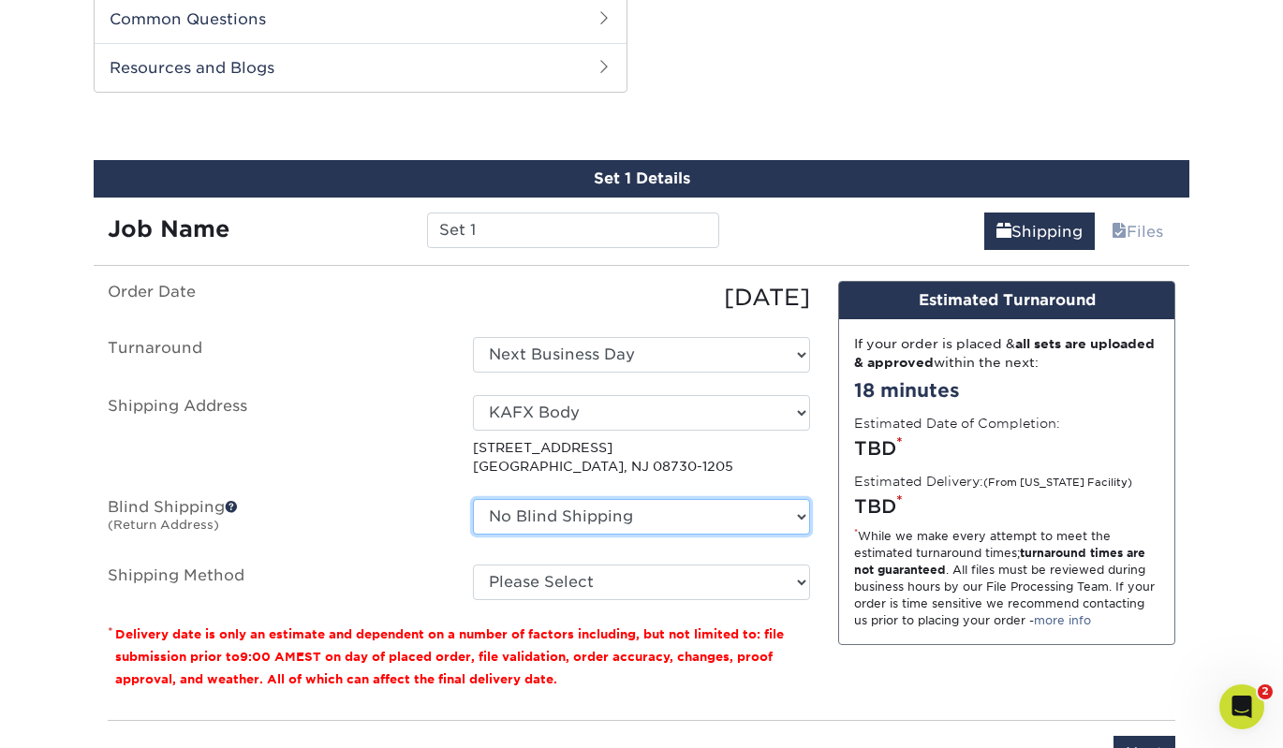
select select "280568"
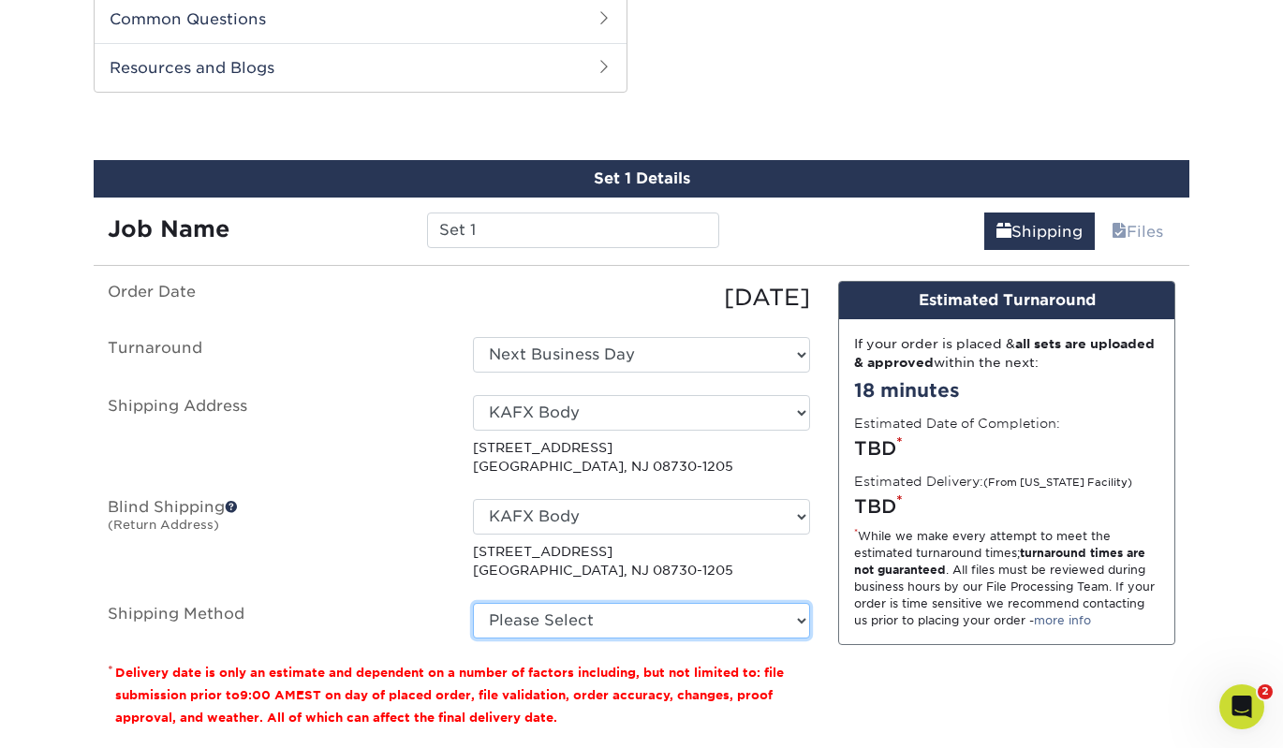
select select "01"
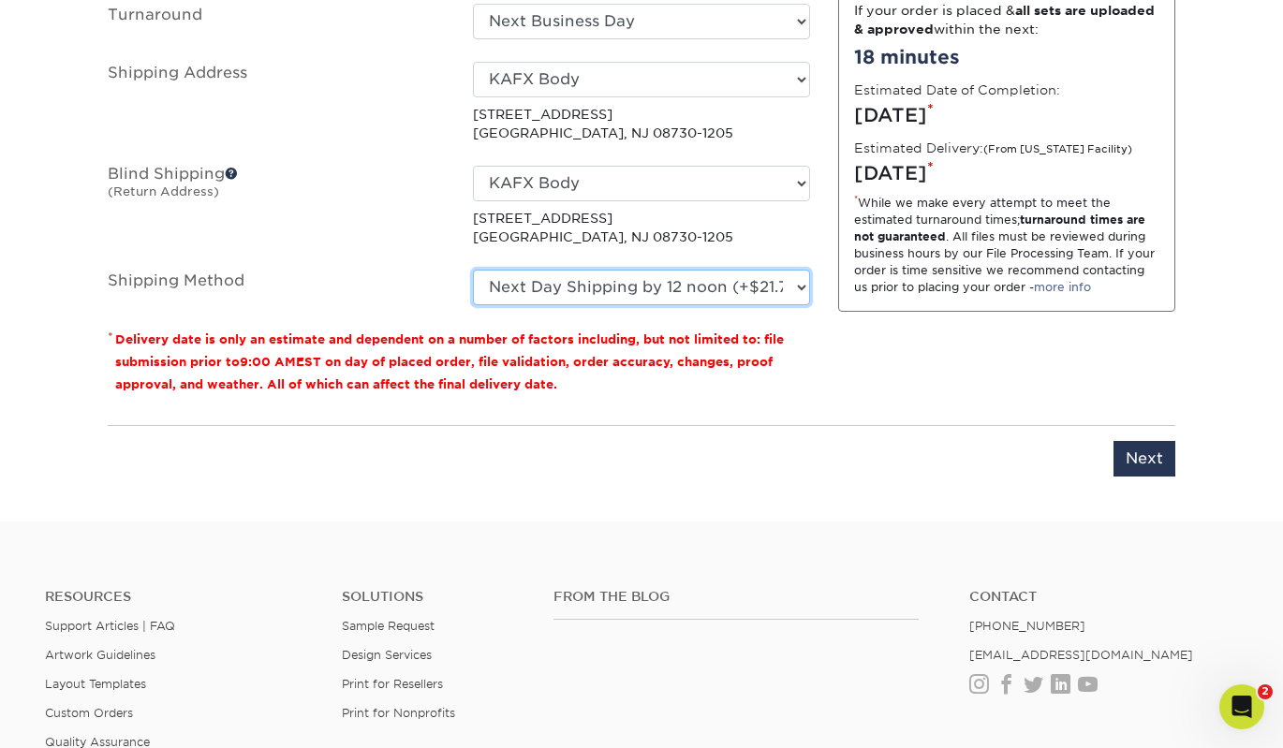
scroll to position [1179, 0]
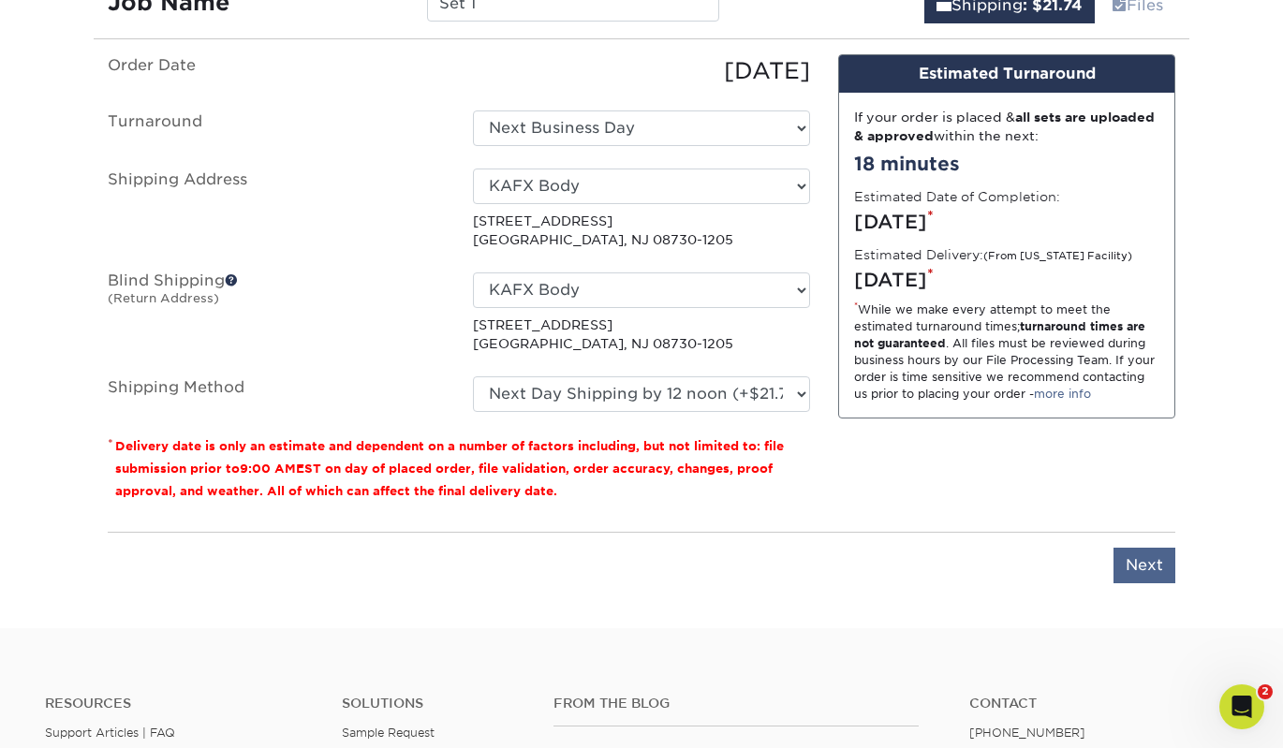
click at [1145, 558] on input "Next" at bounding box center [1145, 566] width 62 height 36
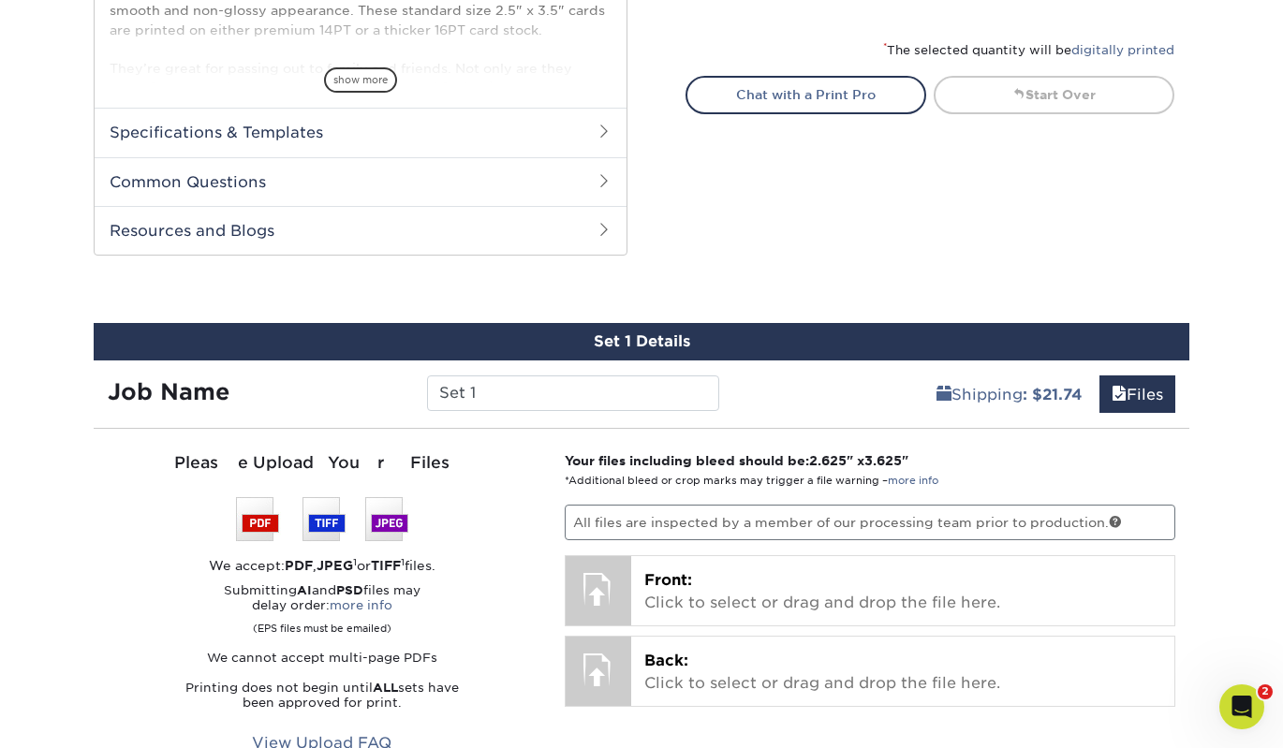
scroll to position [939, 0]
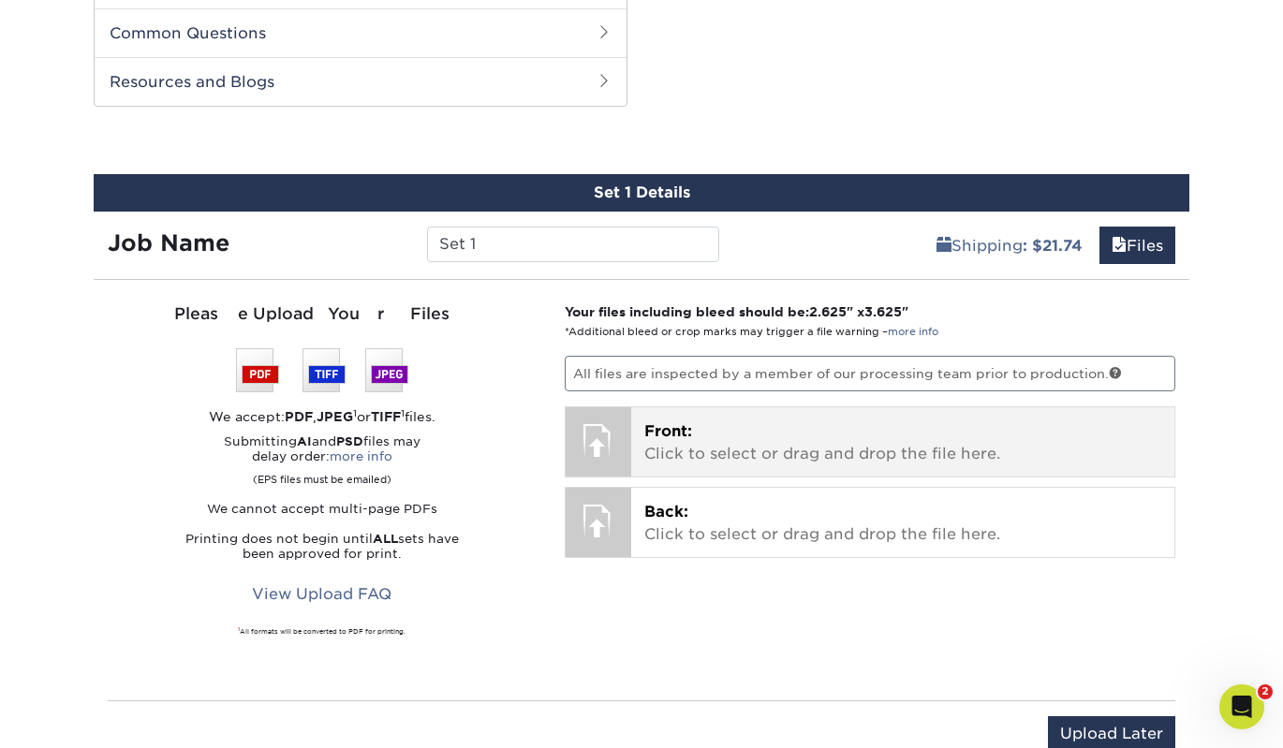
click at [706, 439] on p "Front: Click to select or drag and drop the file here." at bounding box center [903, 443] width 518 height 45
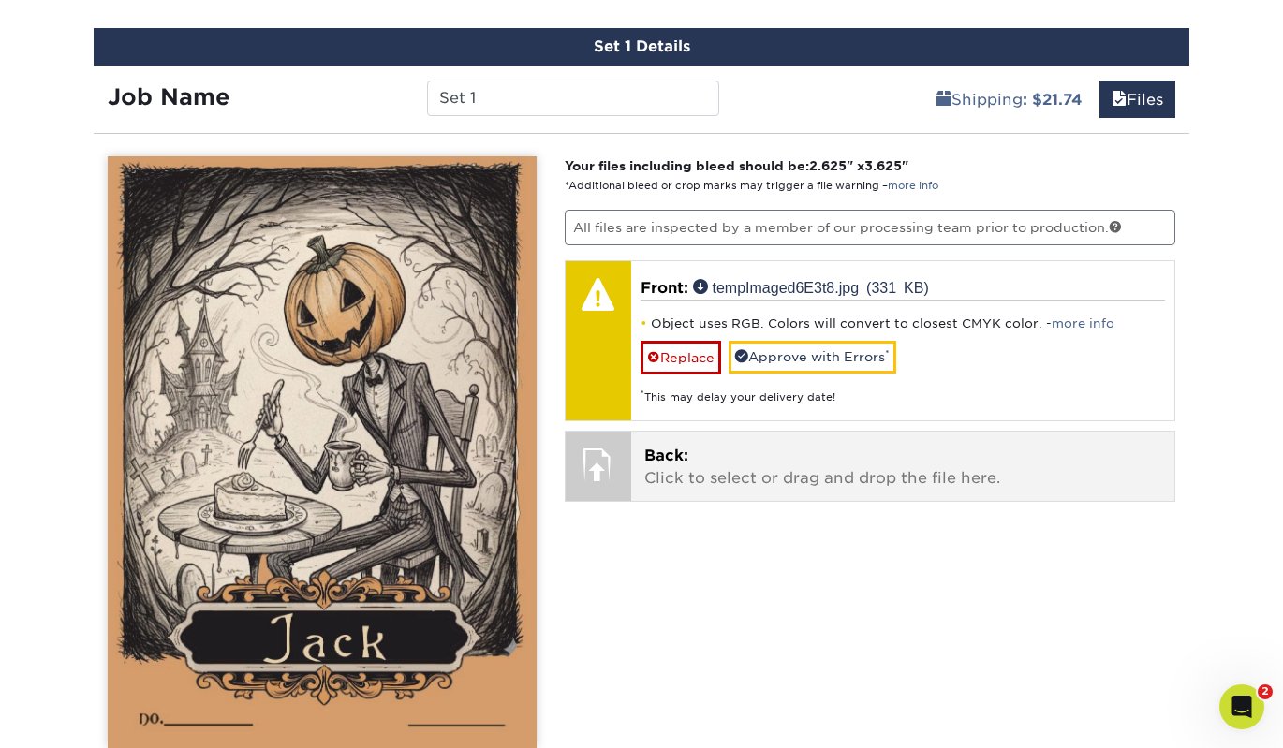
scroll to position [1127, 0]
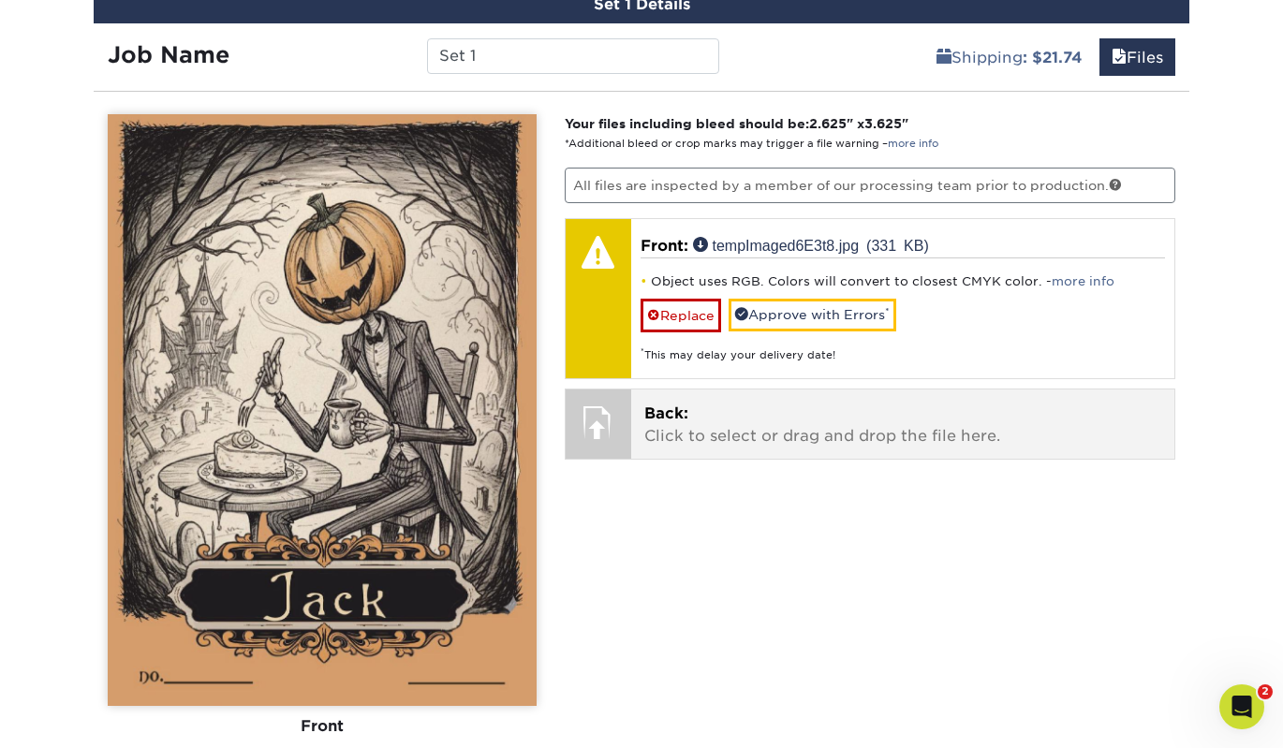
click at [751, 446] on div "Back: Click to select or drag and drop the file here. Choose file" at bounding box center [903, 424] width 544 height 69
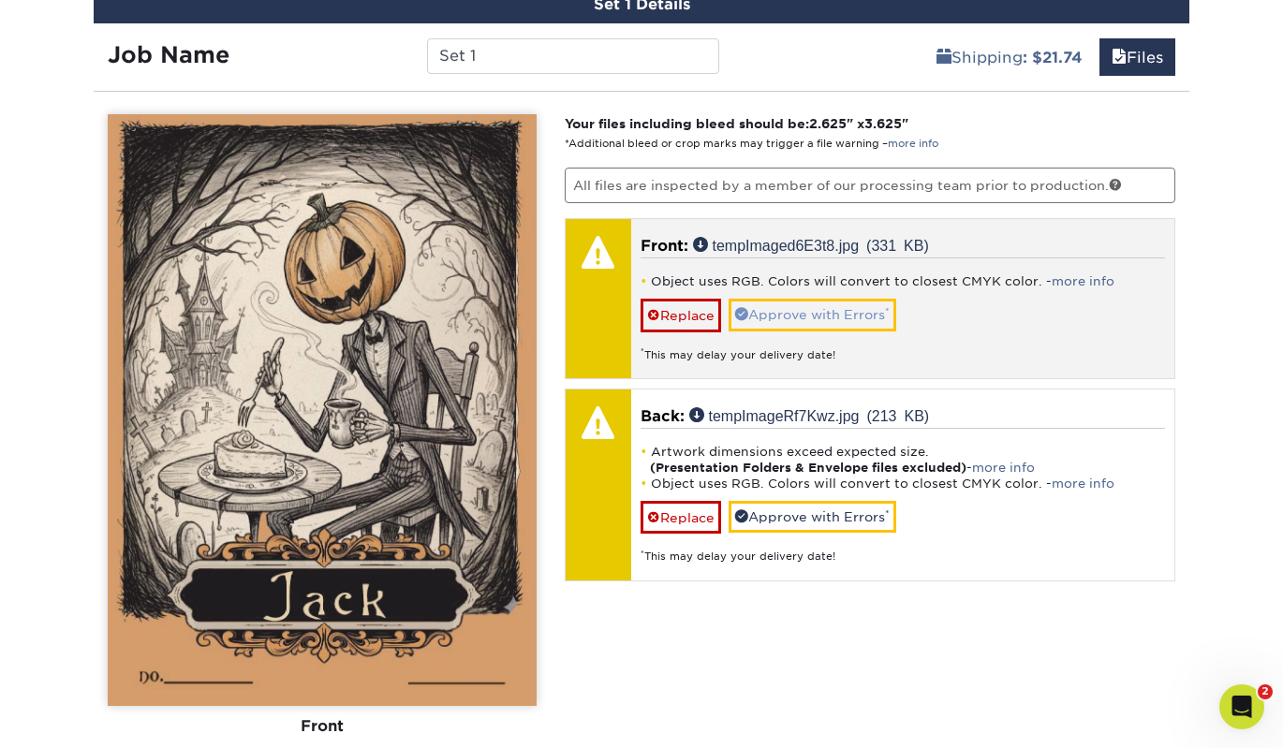
click at [801, 309] on link "Approve with Errors *" at bounding box center [813, 315] width 168 height 32
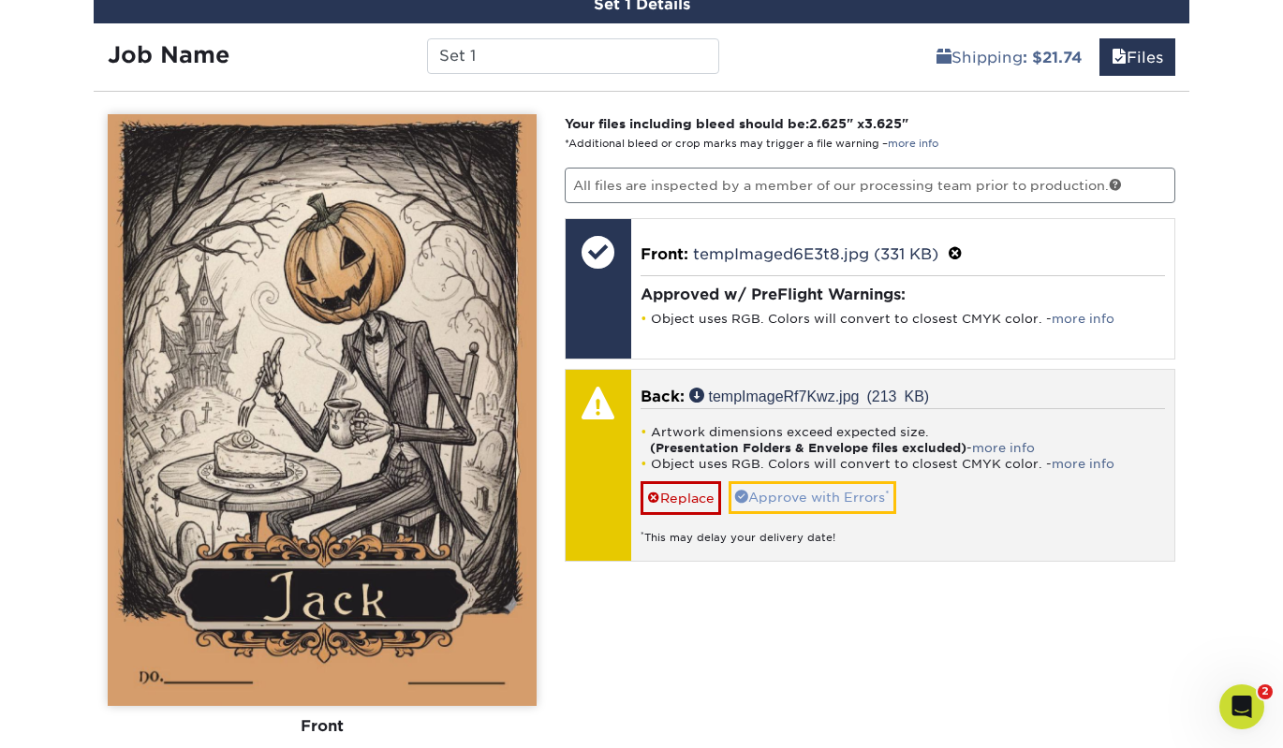
click at [819, 496] on link "Approve with Errors *" at bounding box center [813, 497] width 168 height 32
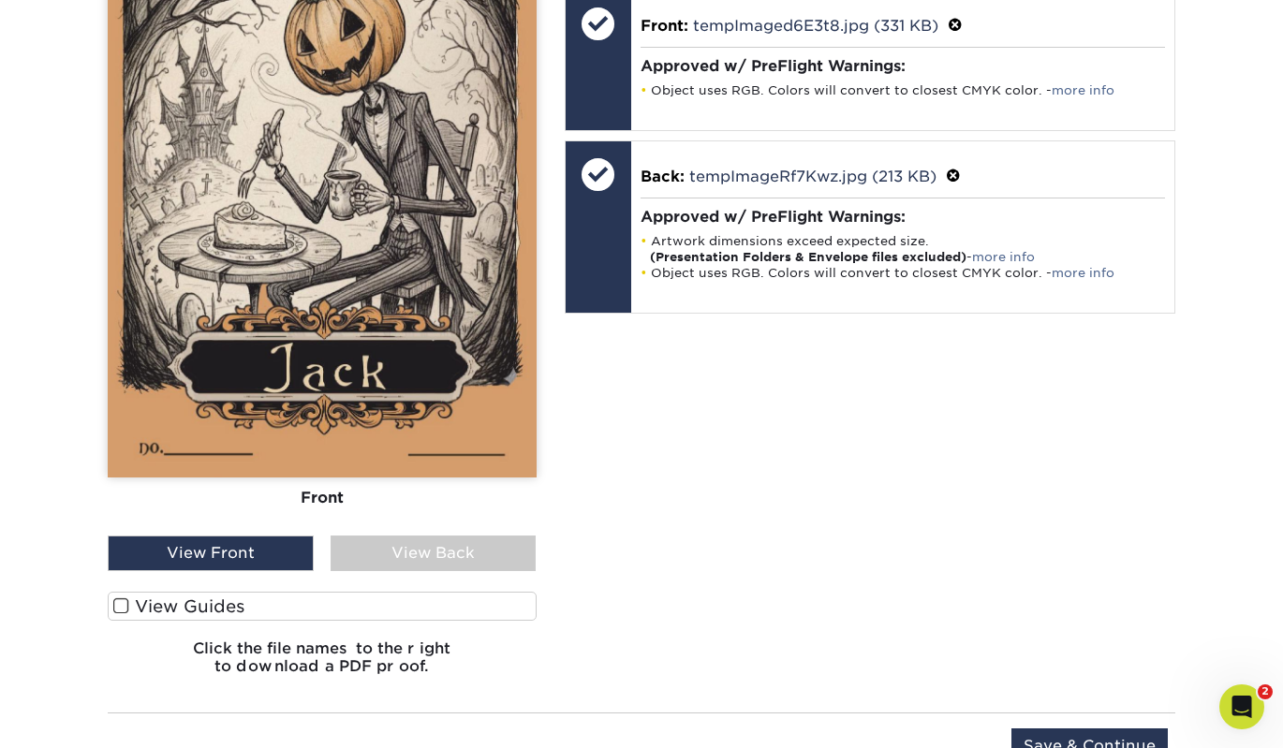
scroll to position [1355, 0]
click at [446, 559] on div "View Back" at bounding box center [434, 554] width 206 height 36
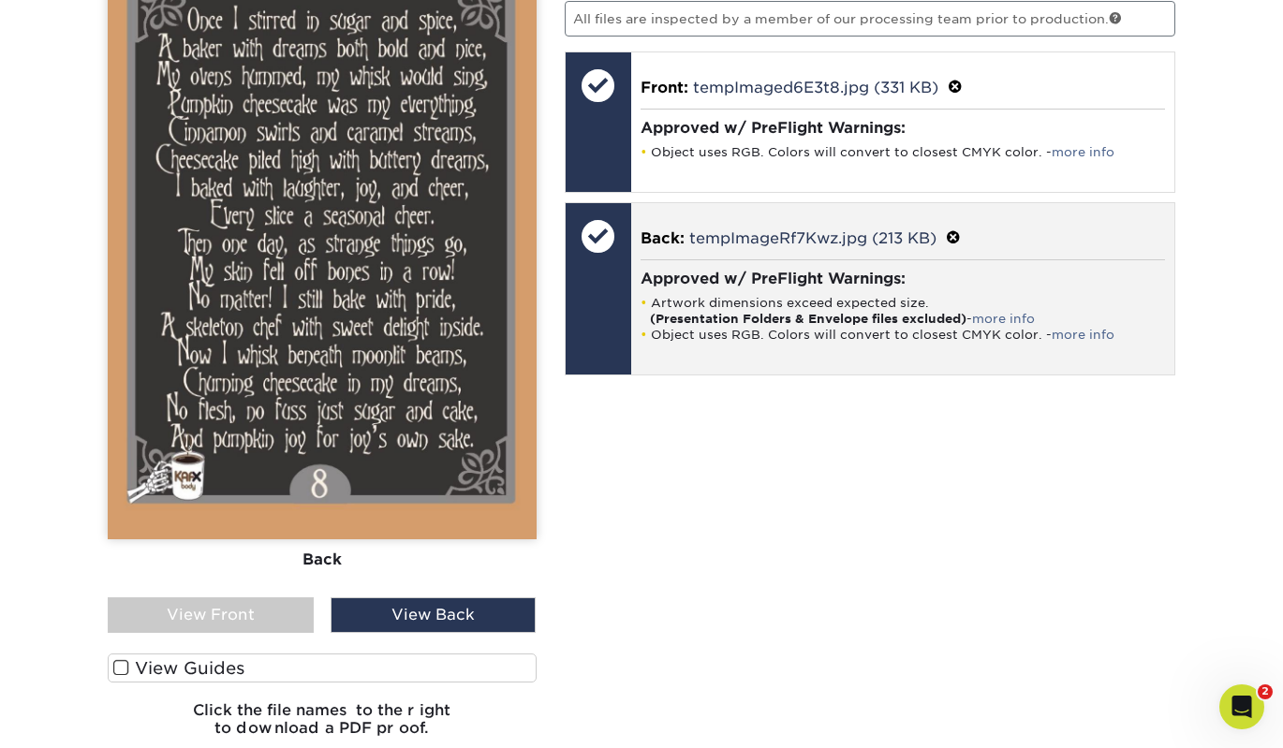
scroll to position [1355, 0]
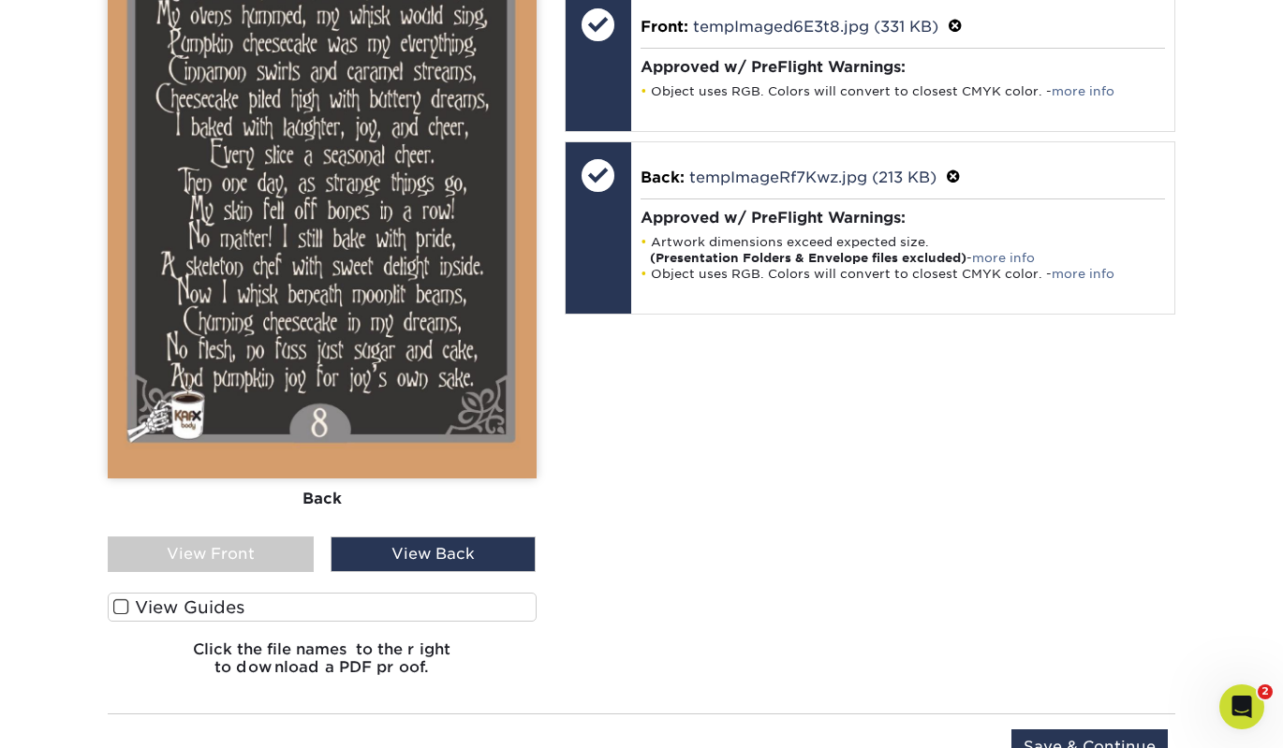
click at [126, 608] on span at bounding box center [121, 608] width 16 height 18
click at [0, 0] on input "View Guides" at bounding box center [0, 0] width 0 height 0
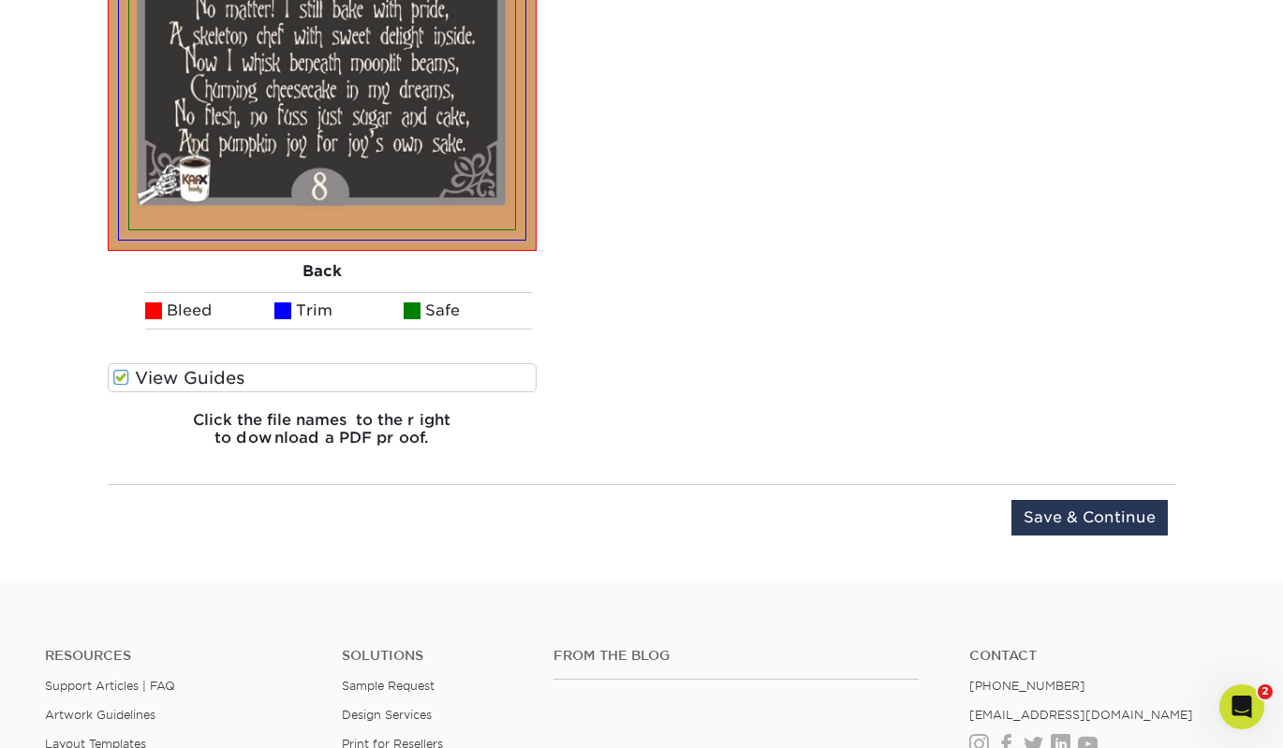
scroll to position [2214, 1]
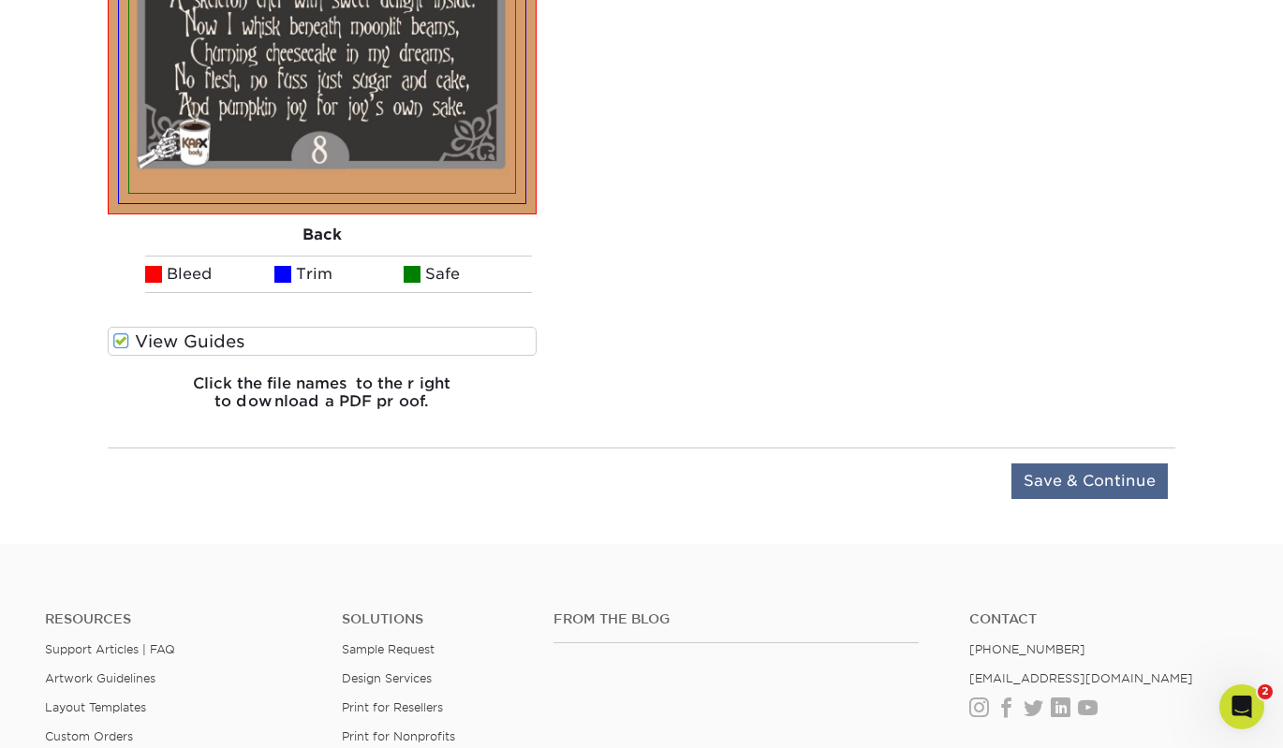
click at [1060, 478] on input "Save & Continue" at bounding box center [1090, 482] width 156 height 36
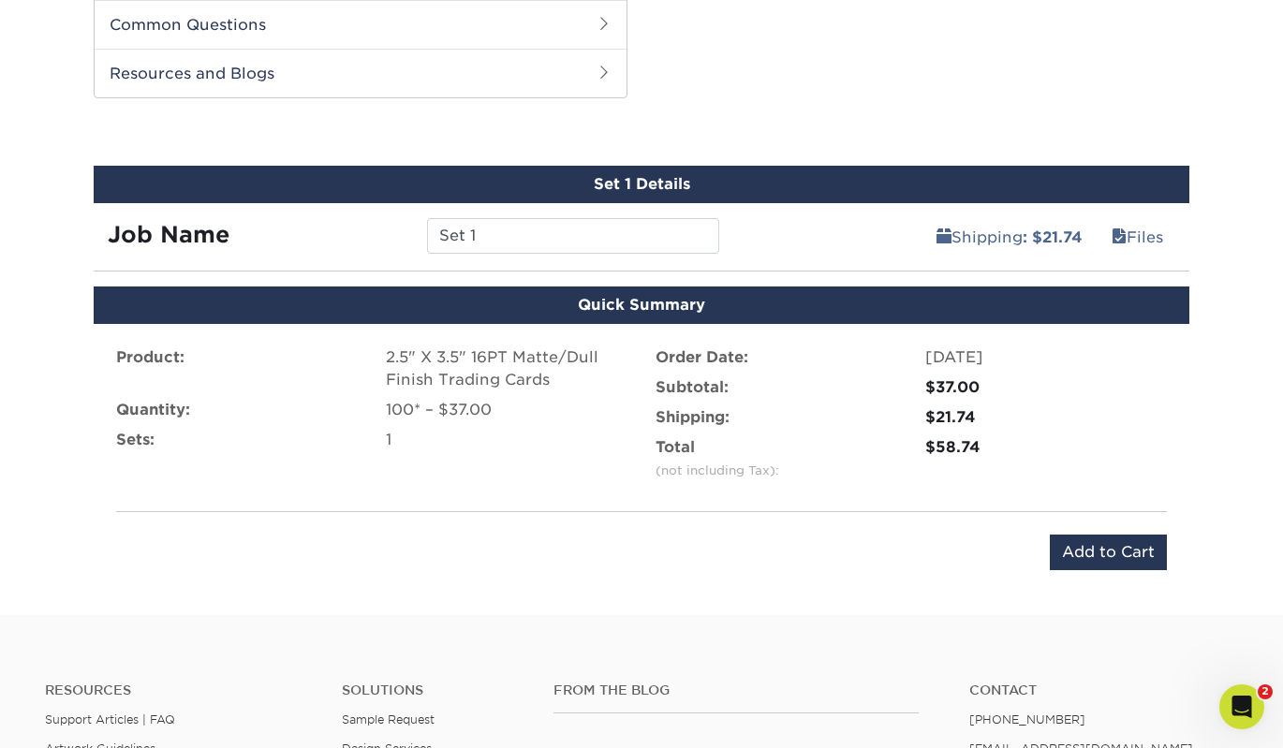
scroll to position [920, 0]
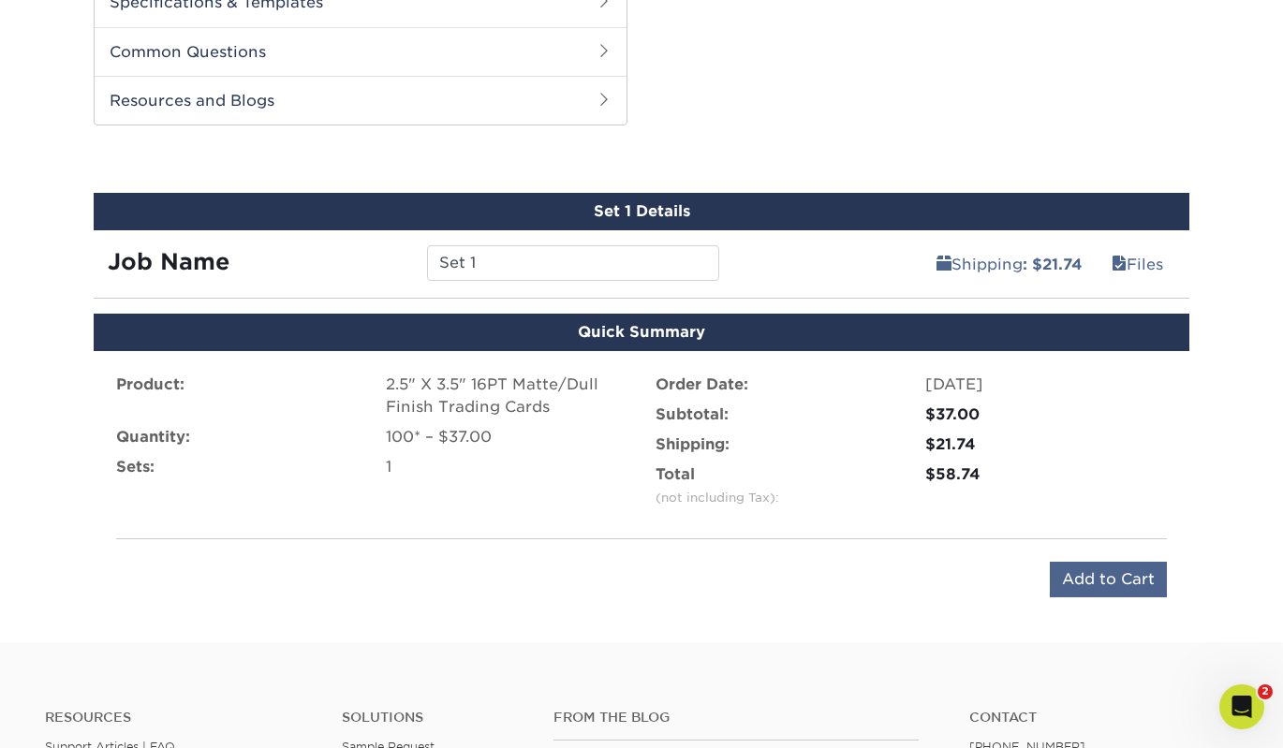
click at [1120, 586] on input "Add to Cart" at bounding box center [1108, 580] width 117 height 36
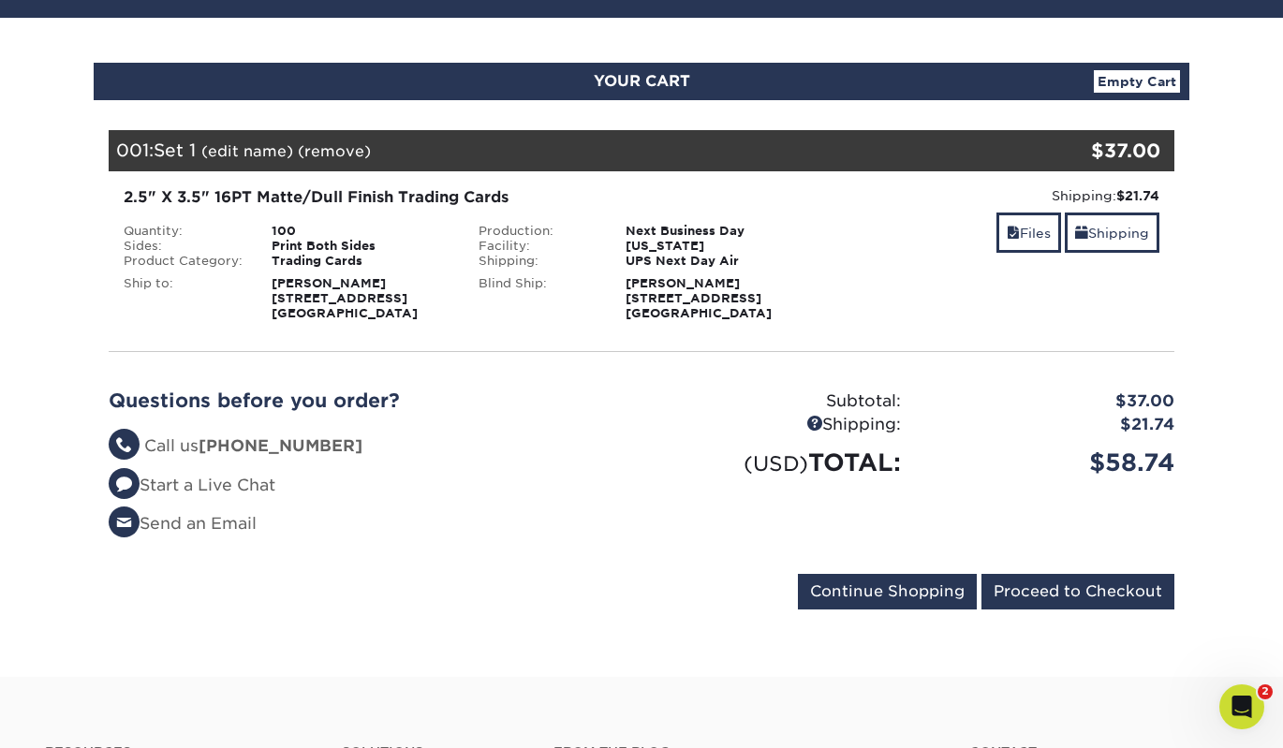
scroll to position [204, 0]
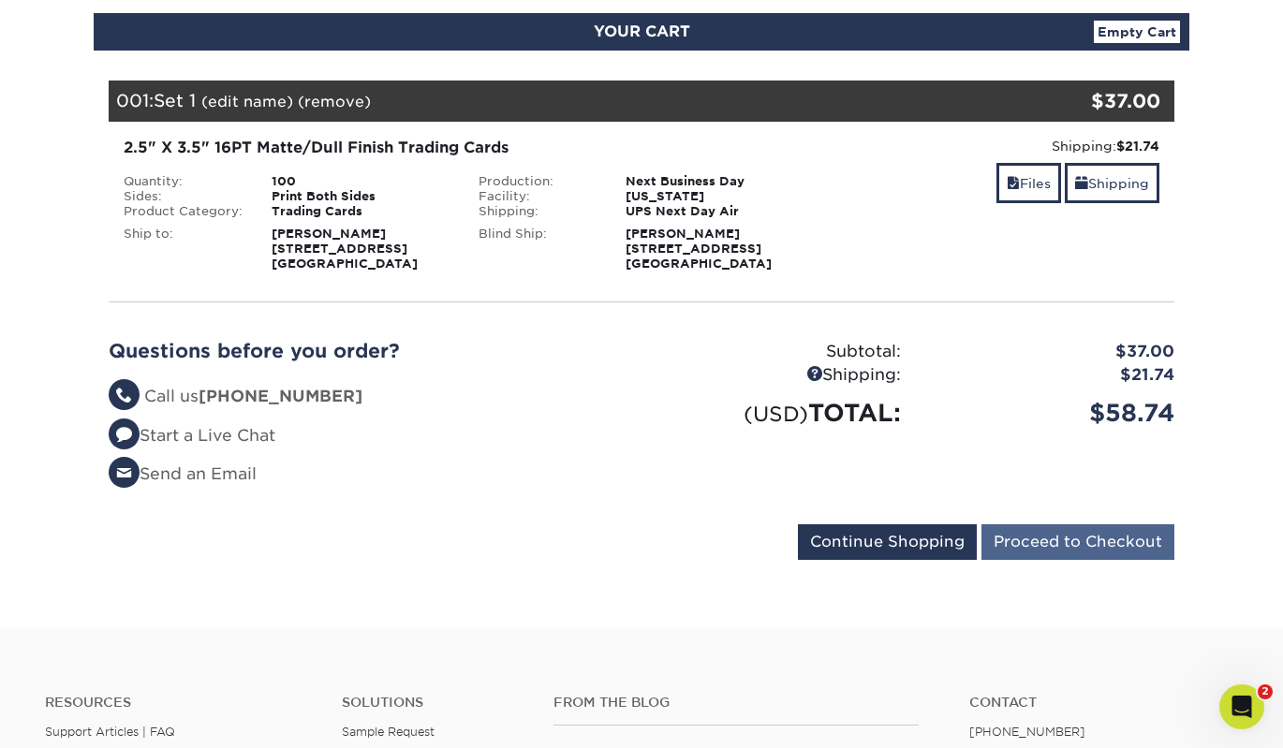
click at [1037, 541] on input "Proceed to Checkout" at bounding box center [1078, 543] width 193 height 36
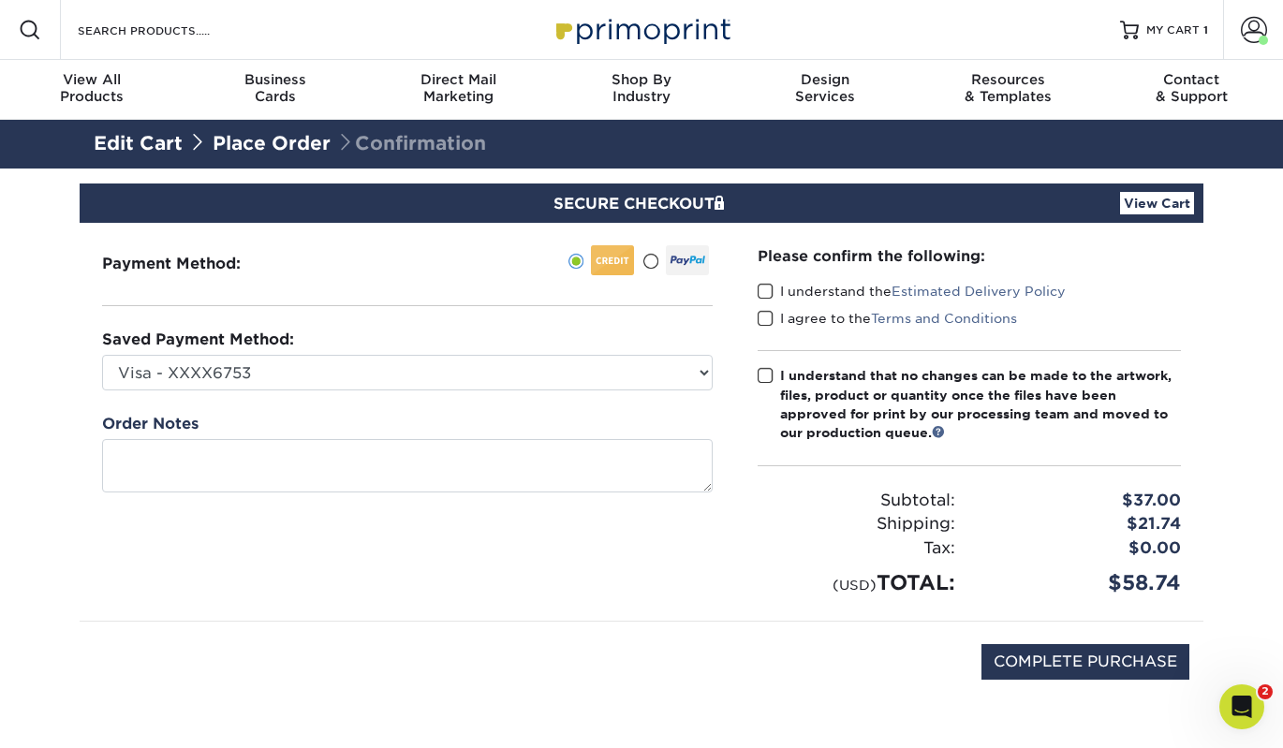
click at [763, 289] on span at bounding box center [766, 292] width 16 height 18
click at [0, 0] on input "I understand the Estimated Delivery Policy" at bounding box center [0, 0] width 0 height 0
click at [767, 322] on span at bounding box center [766, 319] width 16 height 18
click at [0, 0] on input "I agree to the Terms and Conditions" at bounding box center [0, 0] width 0 height 0
click at [1048, 658] on input "COMPLETE PURCHASE" at bounding box center [1086, 662] width 208 height 36
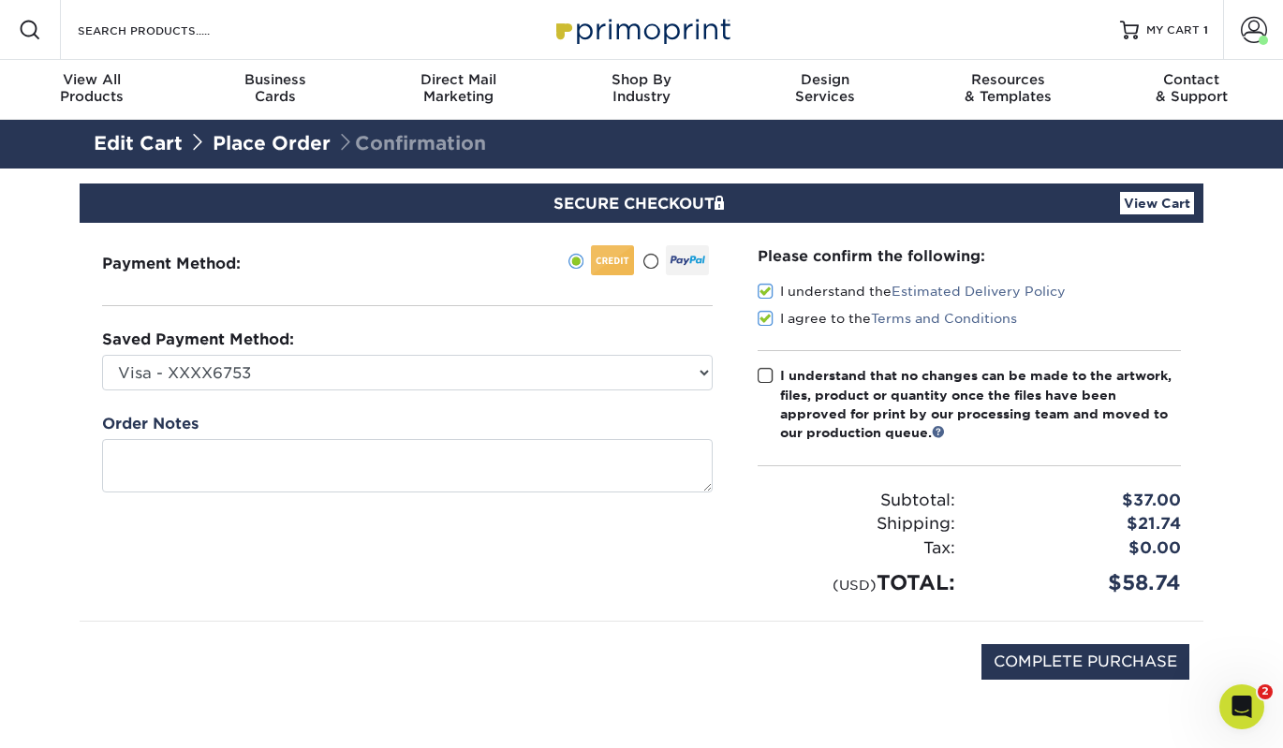
click at [764, 378] on span at bounding box center [766, 376] width 16 height 18
click at [0, 0] on input "I understand that no changes can be made to the artwork, files, product or quan…" at bounding box center [0, 0] width 0 height 0
click at [1043, 668] on input "COMPLETE PURCHASE" at bounding box center [1086, 662] width 208 height 36
type input "PROCESSING, PLEASE WAIT..."
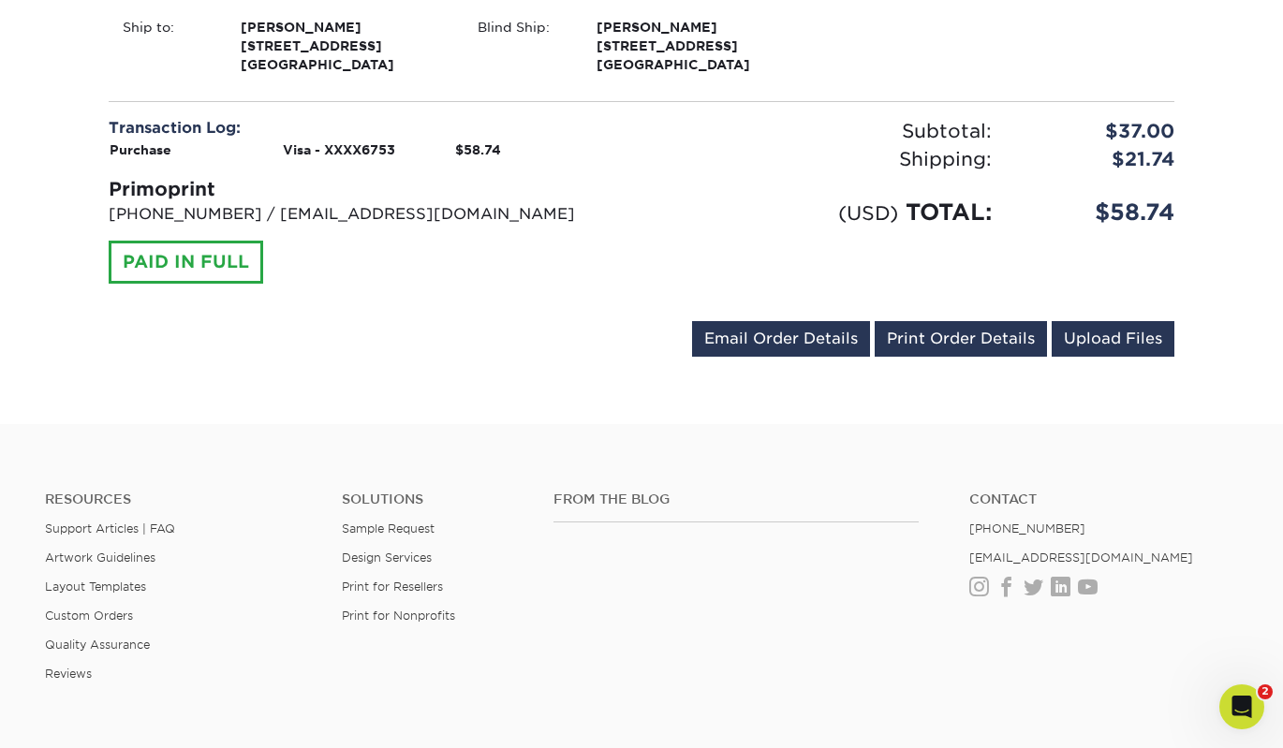
scroll to position [688, 0]
